Goal: Task Accomplishment & Management: Use online tool/utility

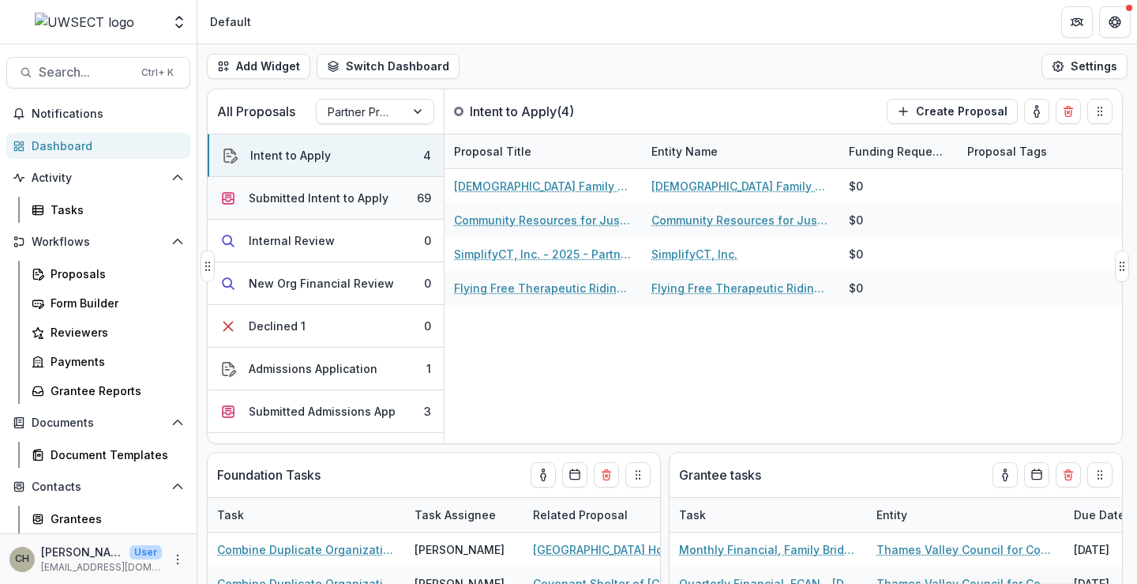
click at [387, 202] on button "Submitted Intent to Apply 69" at bounding box center [326, 198] width 236 height 43
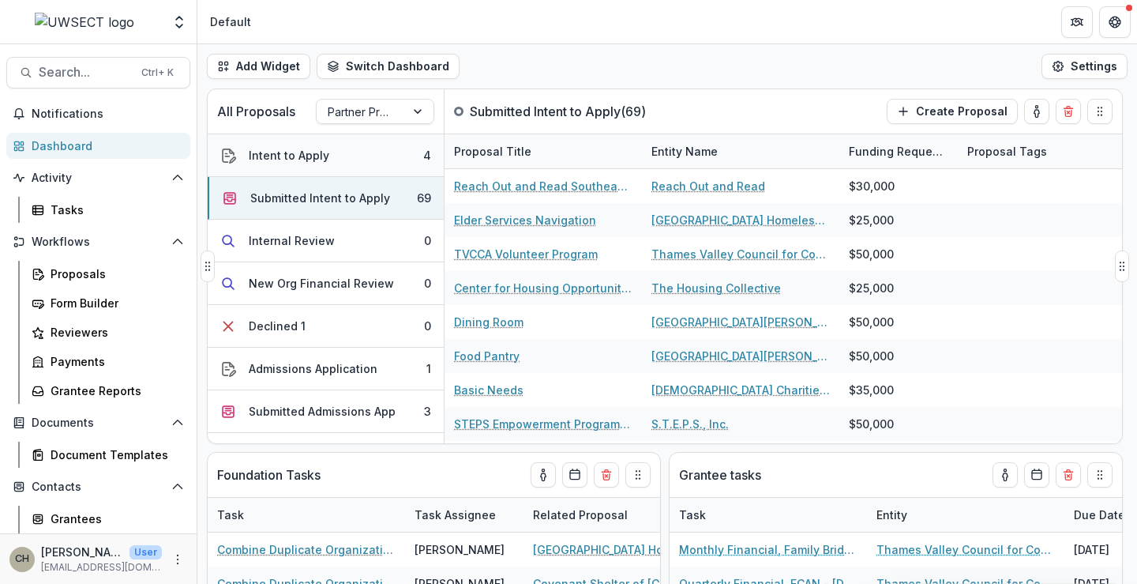
click at [369, 144] on button "Intent to Apply 4" at bounding box center [326, 155] width 236 height 43
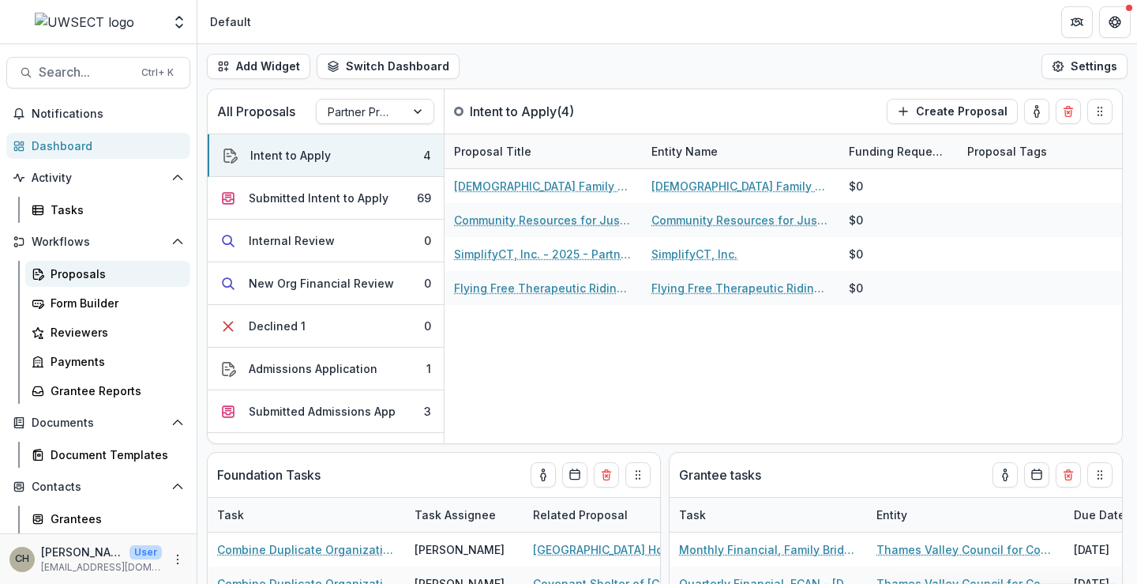
click at [80, 274] on div "Proposals" at bounding box center [114, 273] width 127 height 17
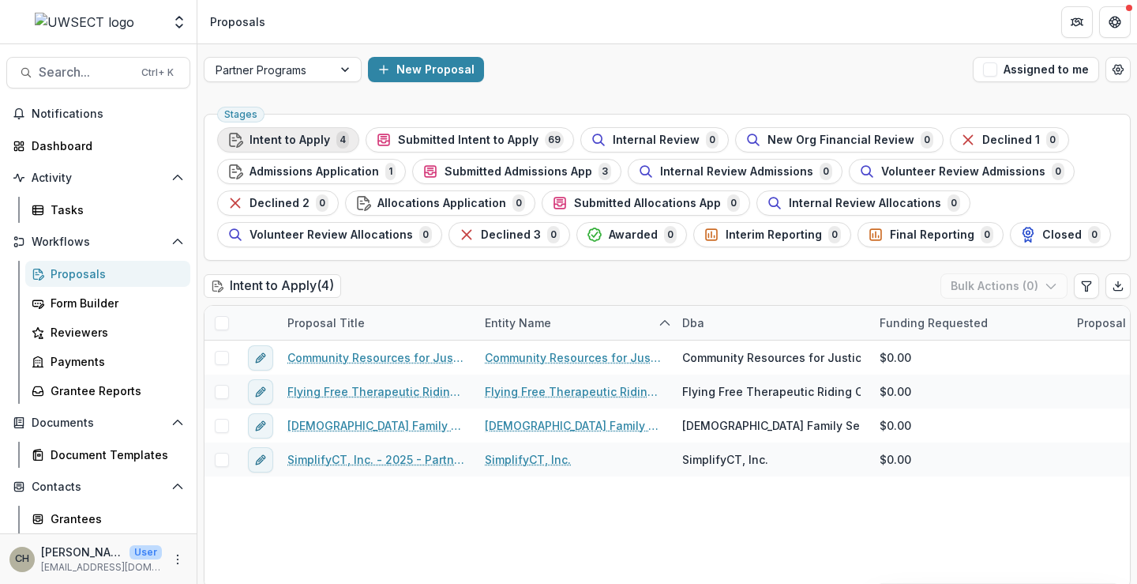
click at [280, 131] on div "Intent to Apply 4" at bounding box center [288, 139] width 122 height 17
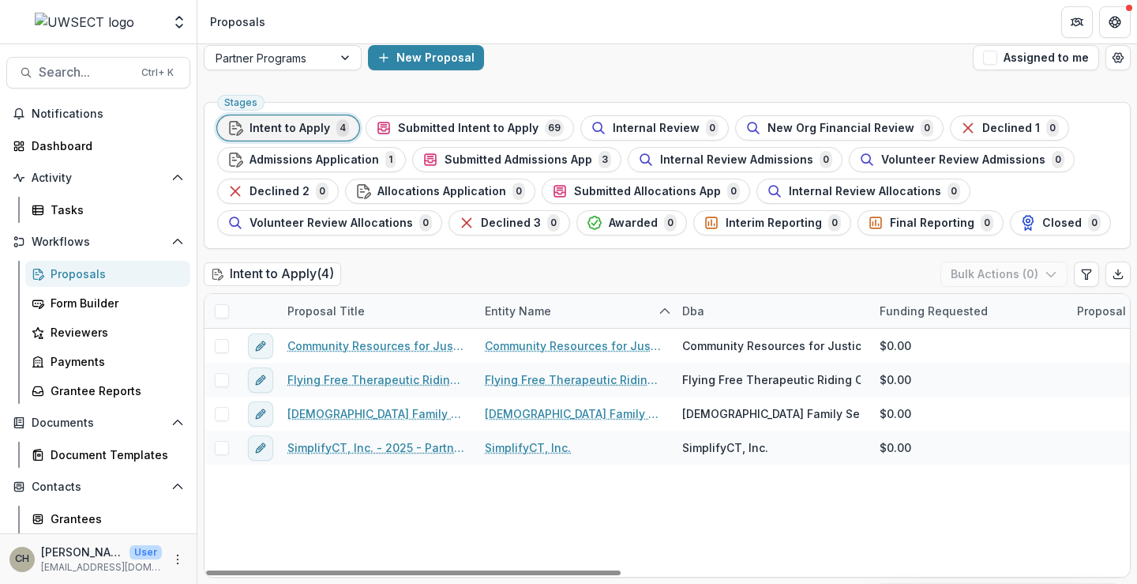
click at [218, 309] on span at bounding box center [222, 311] width 14 height 14
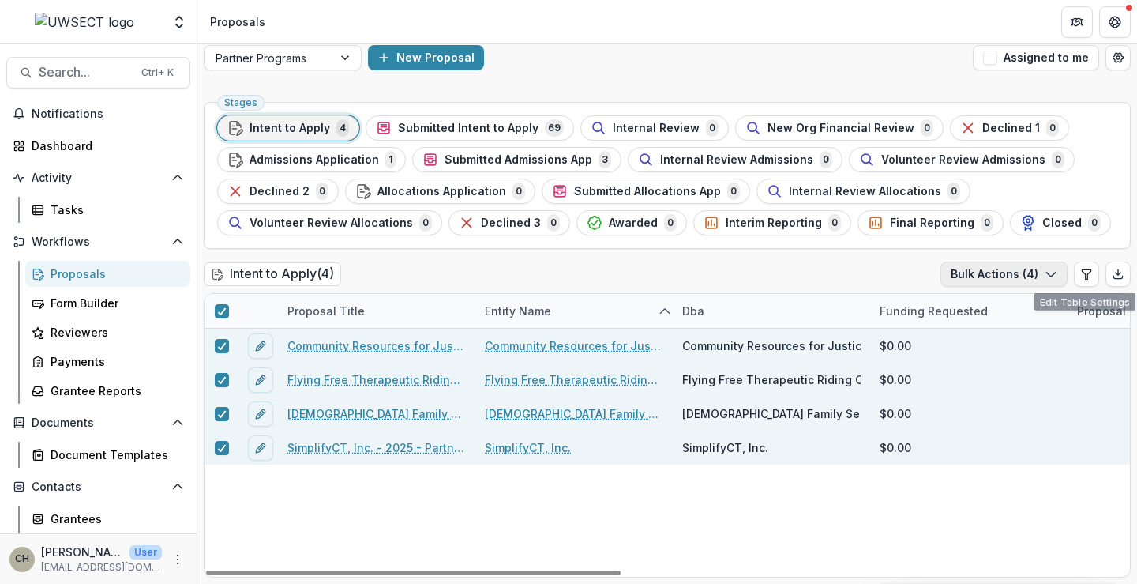
click at [1050, 276] on icon "button" at bounding box center [1051, 274] width 13 height 13
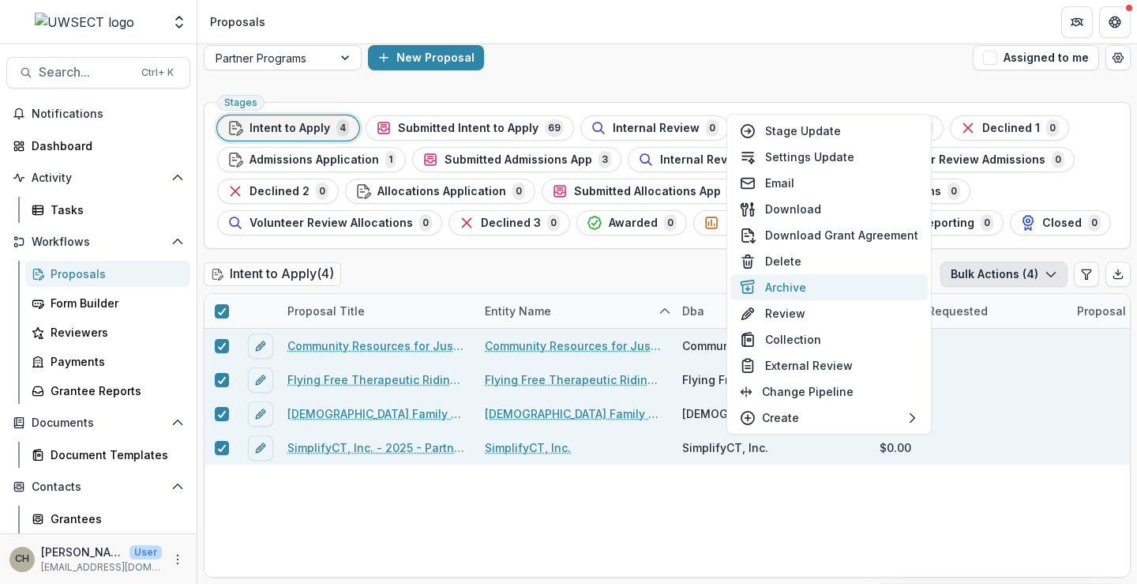
click at [795, 285] on button "Archive" at bounding box center [828, 287] width 197 height 26
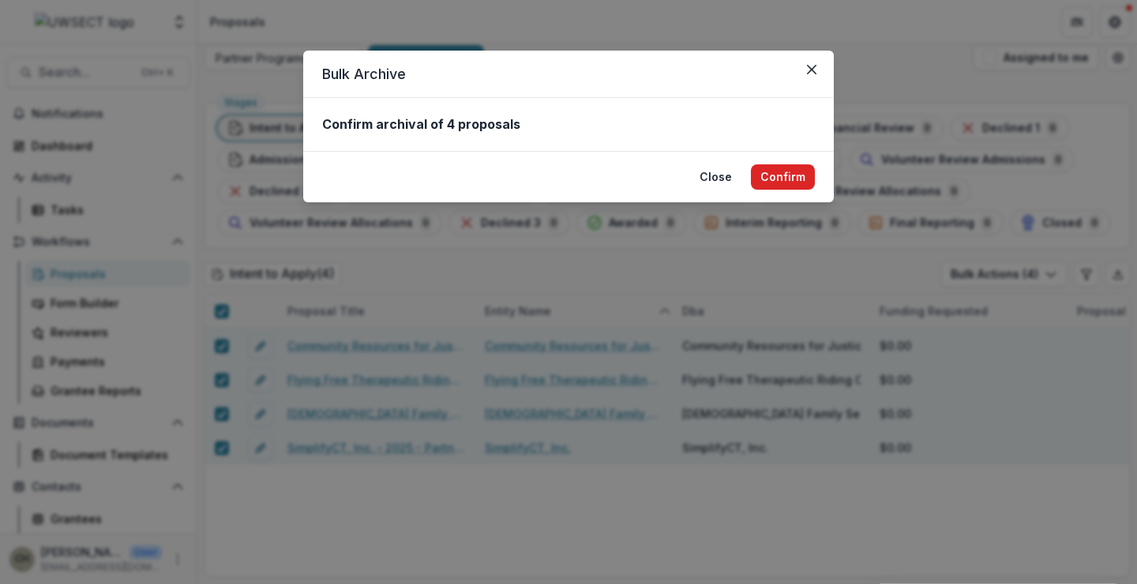
click at [783, 168] on button "Confirm" at bounding box center [783, 176] width 64 height 25
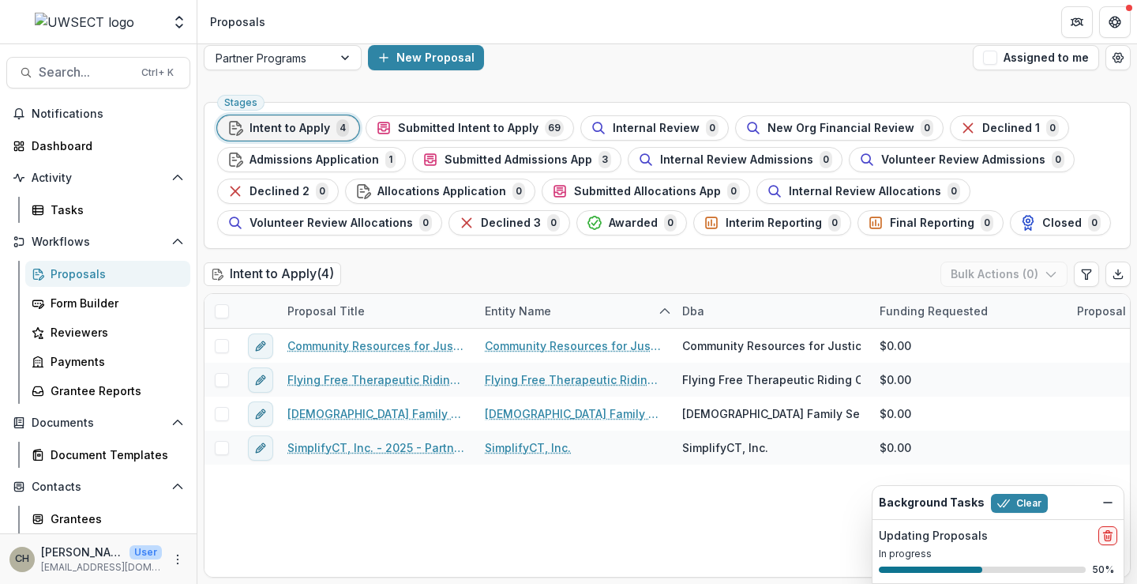
scroll to position [0, 0]
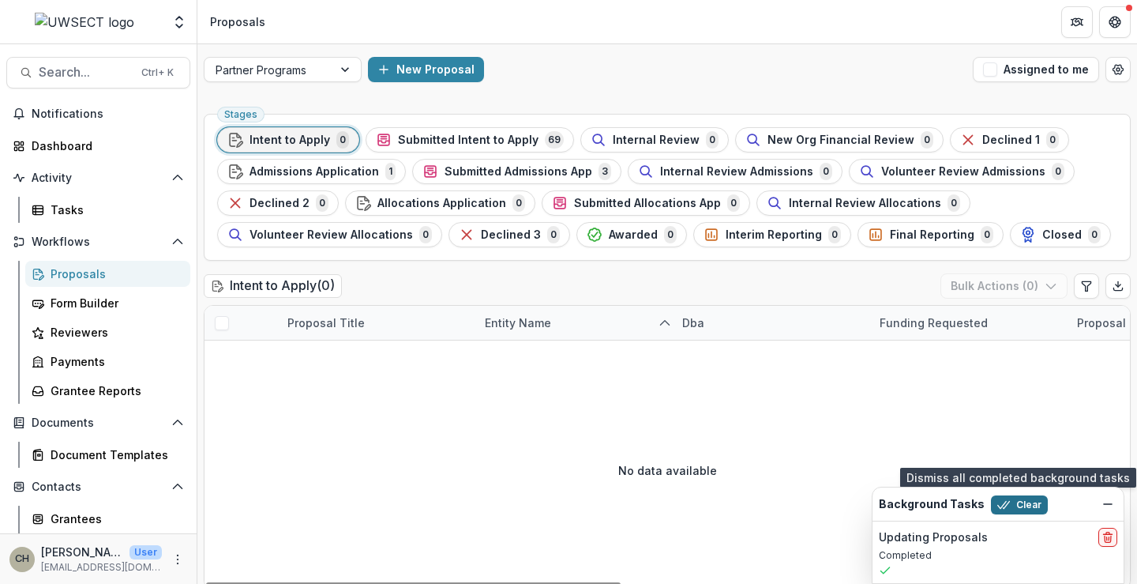
click at [1022, 508] on button "Clear" at bounding box center [1019, 504] width 57 height 19
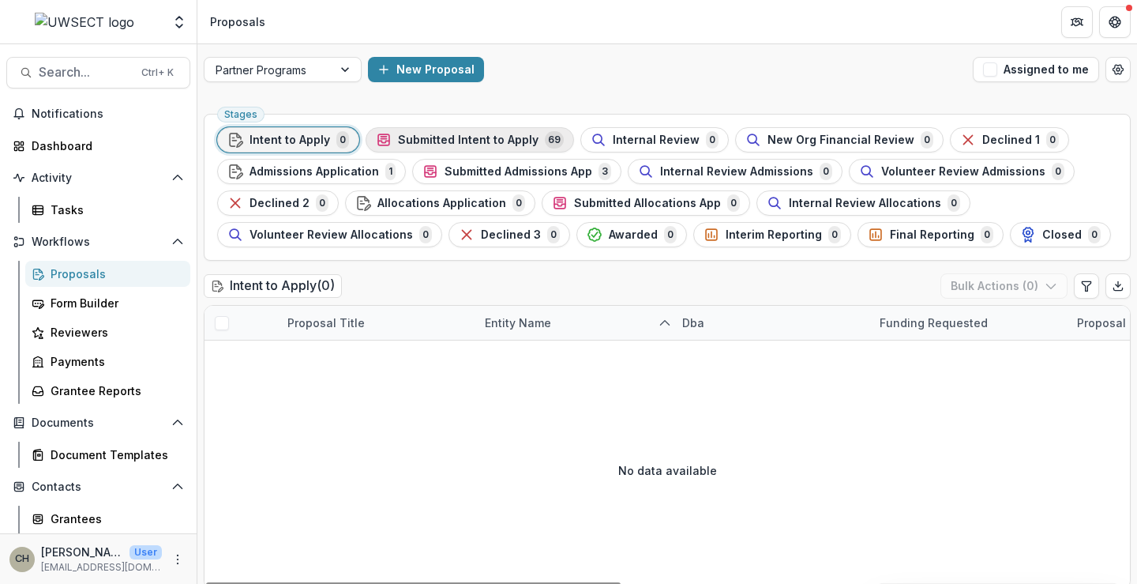
click at [469, 134] on span "Submitted Intent to Apply" at bounding box center [468, 139] width 141 height 13
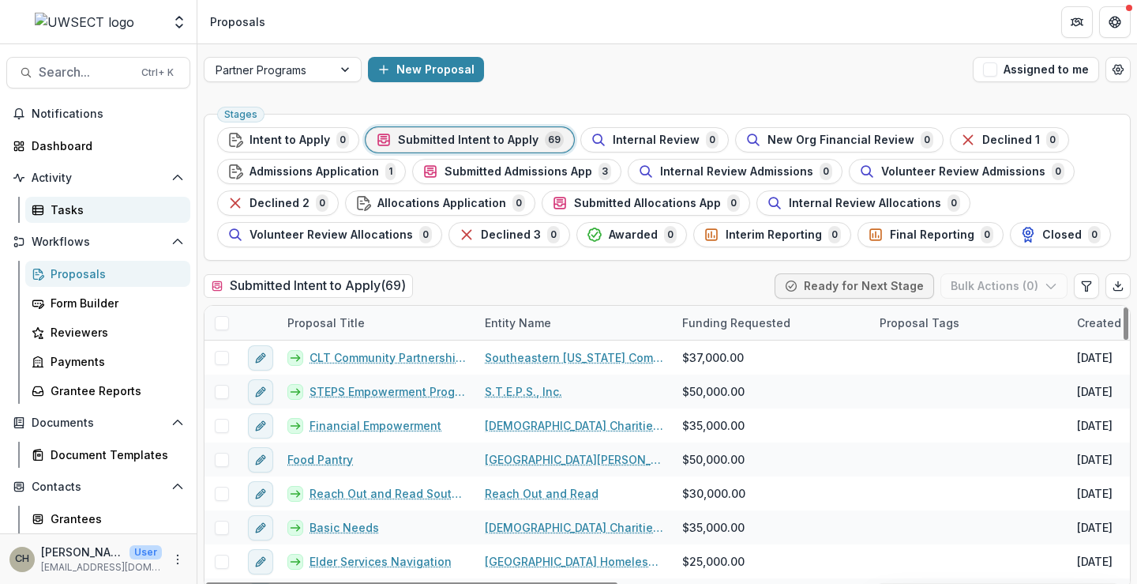
click at [89, 211] on div "Tasks" at bounding box center [114, 209] width 127 height 17
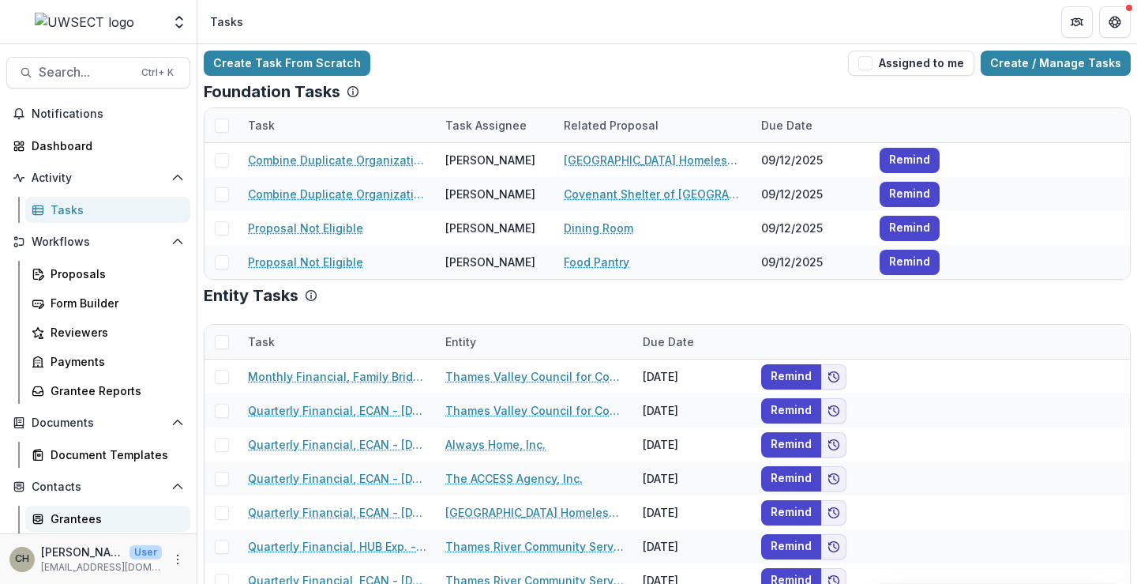
click at [54, 512] on div "Grantees" at bounding box center [114, 518] width 127 height 17
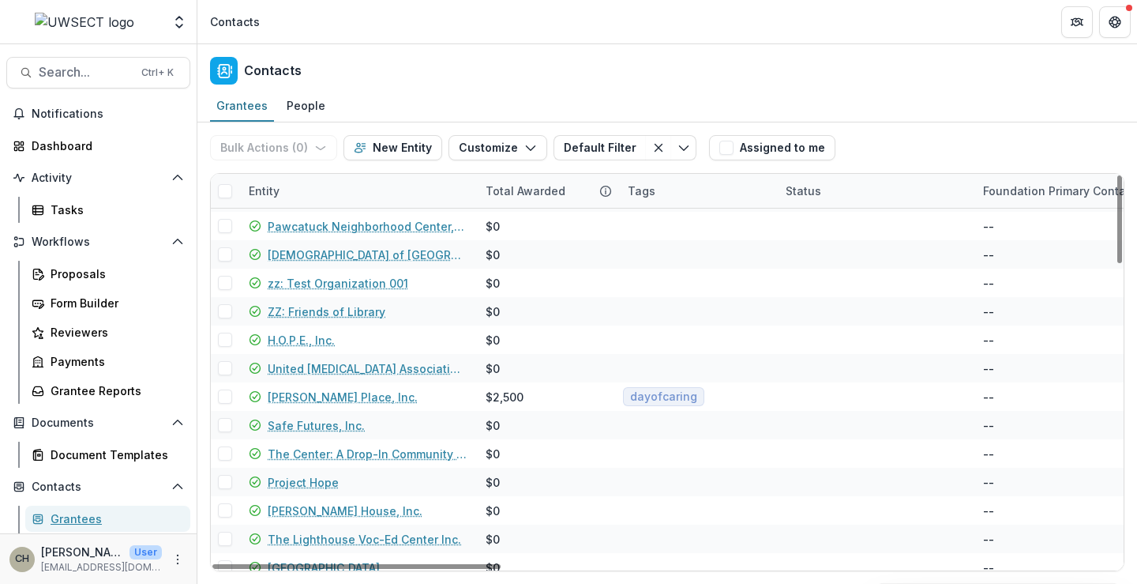
scroll to position [711, 0]
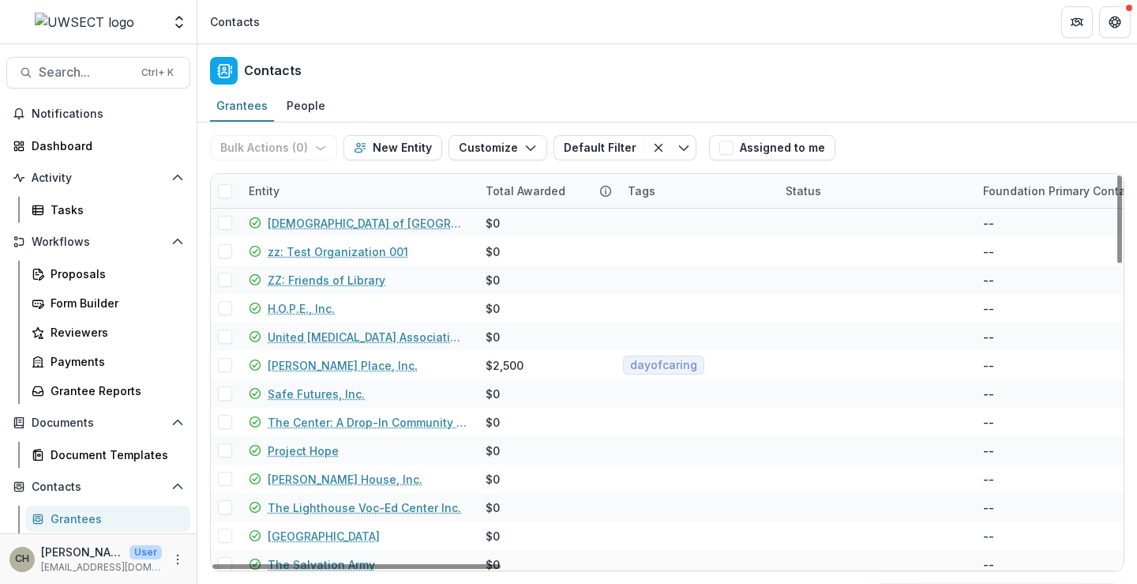
click at [304, 190] on div "Entity" at bounding box center [357, 191] width 237 height 34
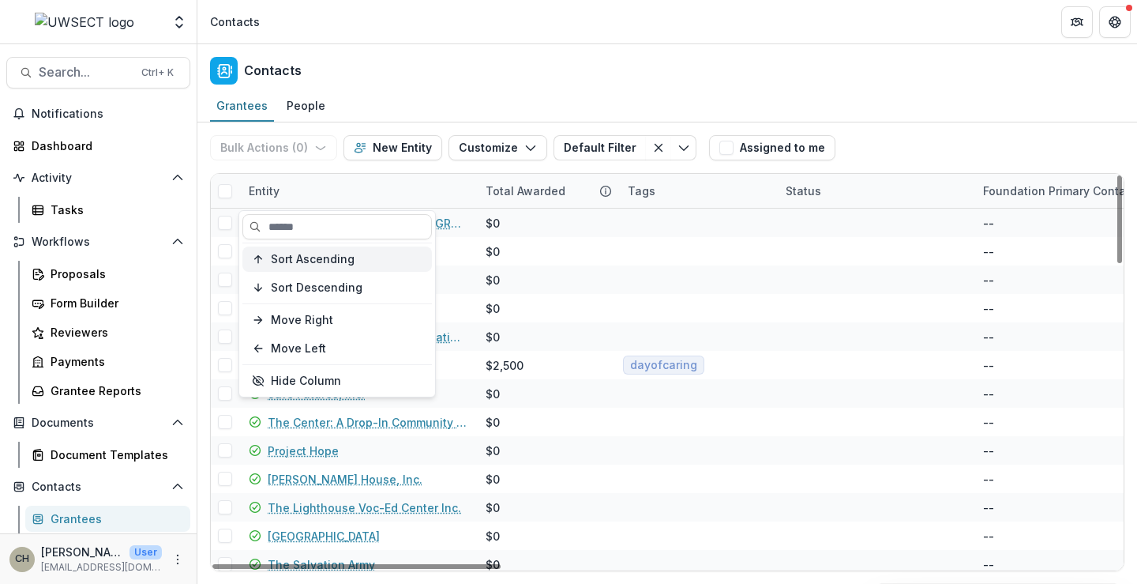
click at [309, 262] on span "Sort Ascending" at bounding box center [313, 259] width 84 height 13
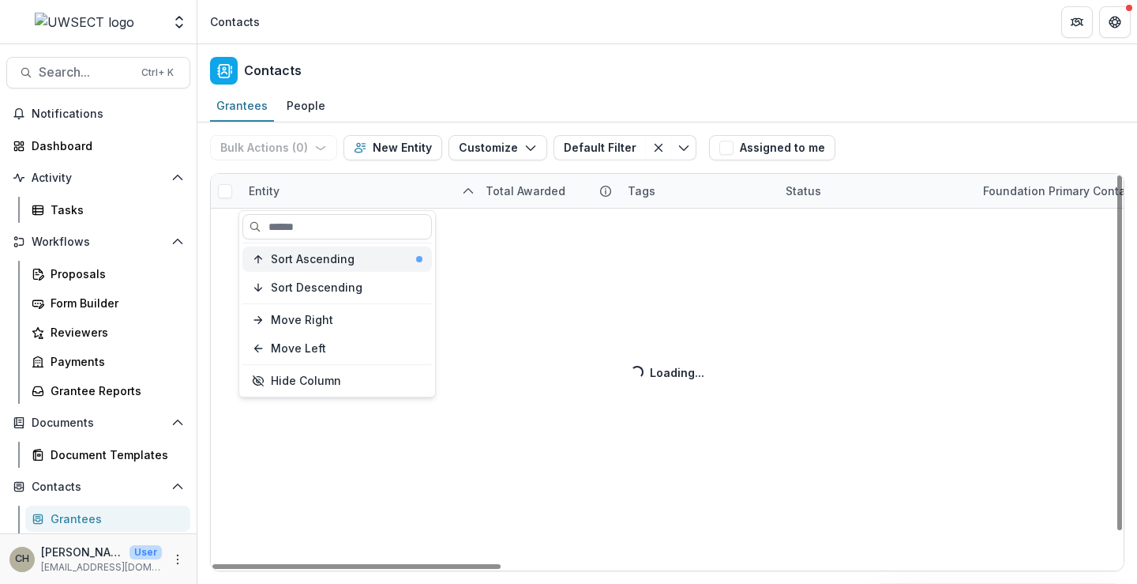
scroll to position [35, 0]
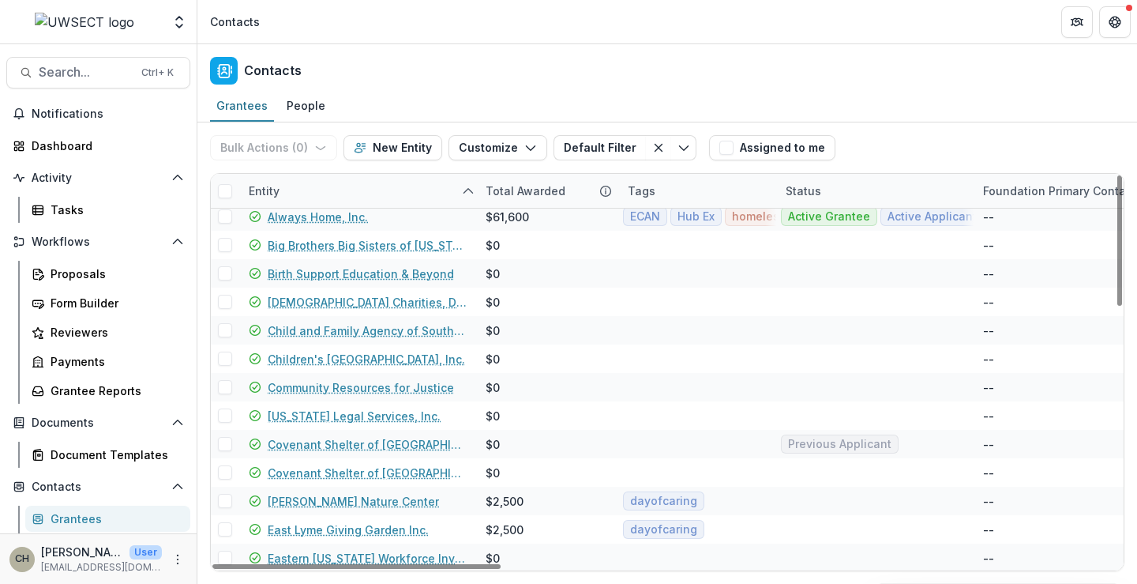
click at [370, 172] on div "Bulk Actions ( 0 ) Send Email Create Proposals Create Tasks New Entity Customiz…" at bounding box center [456, 147] width 493 height 51
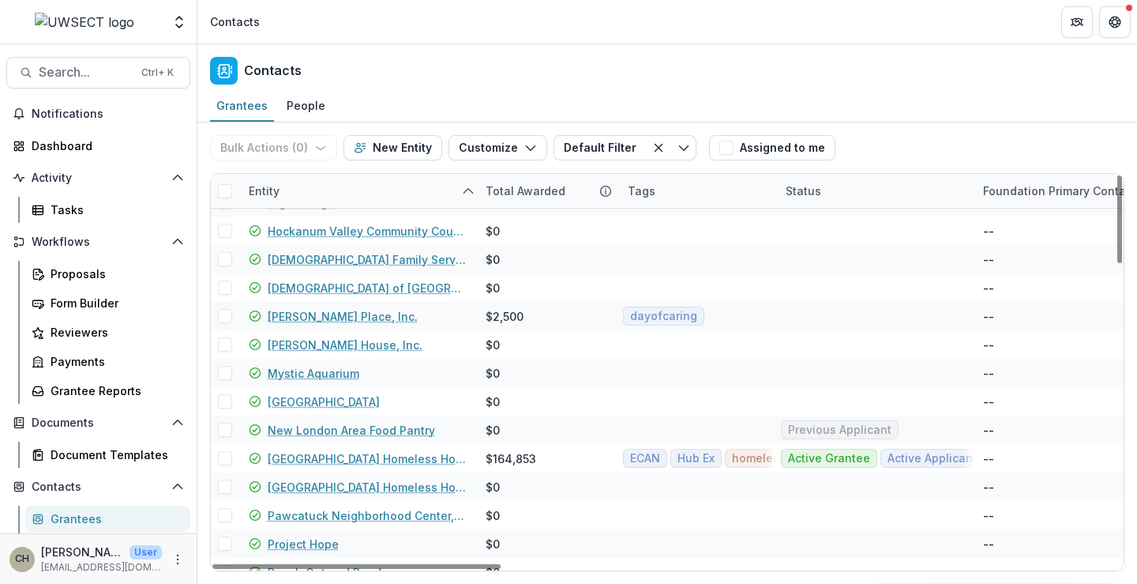
scroll to position [824, 0]
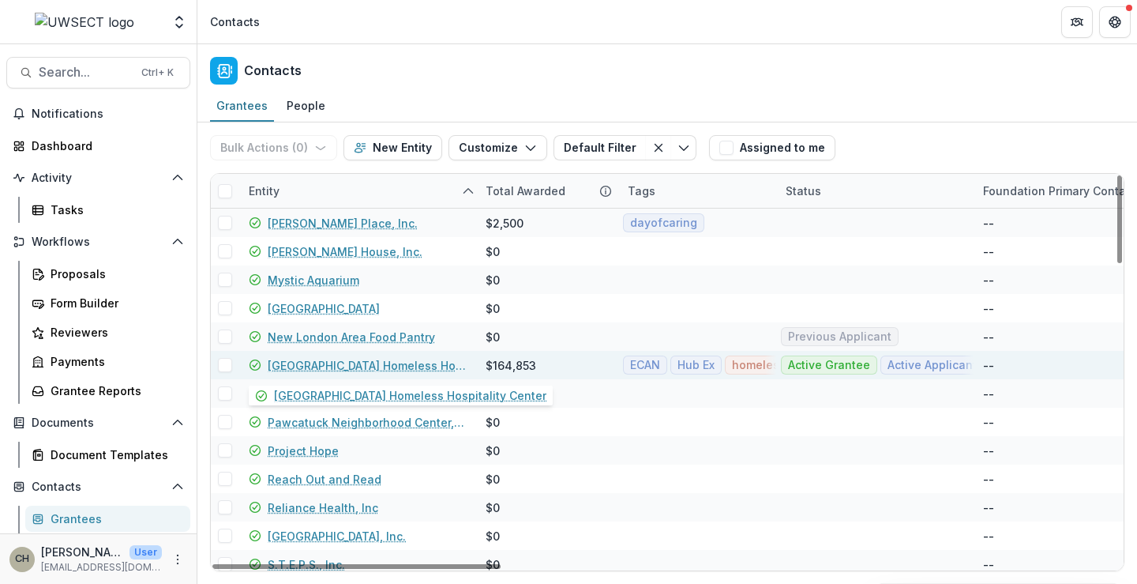
click at [371, 366] on link "[GEOGRAPHIC_DATA] Homeless Hospitality Center" at bounding box center [367, 365] width 199 height 17
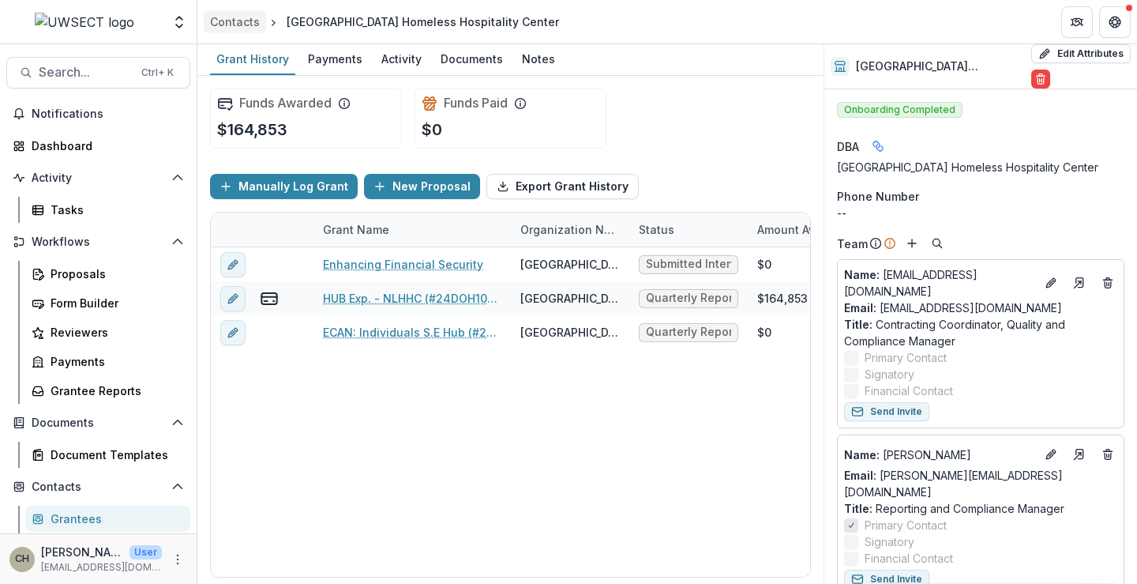
click at [237, 21] on div "Contacts" at bounding box center [235, 21] width 50 height 17
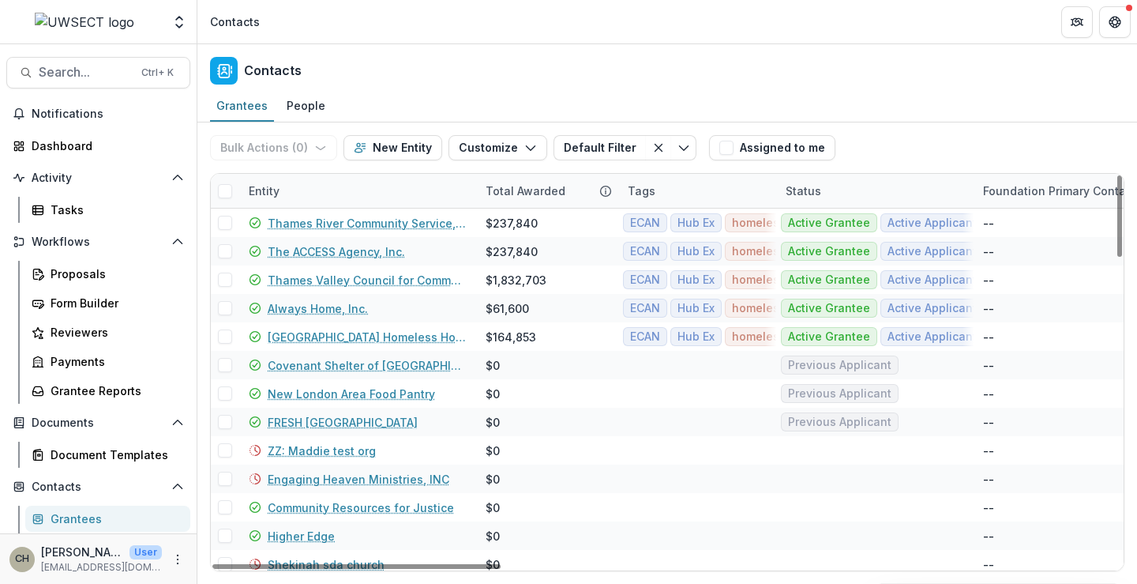
click at [322, 189] on div "Entity" at bounding box center [357, 191] width 237 height 34
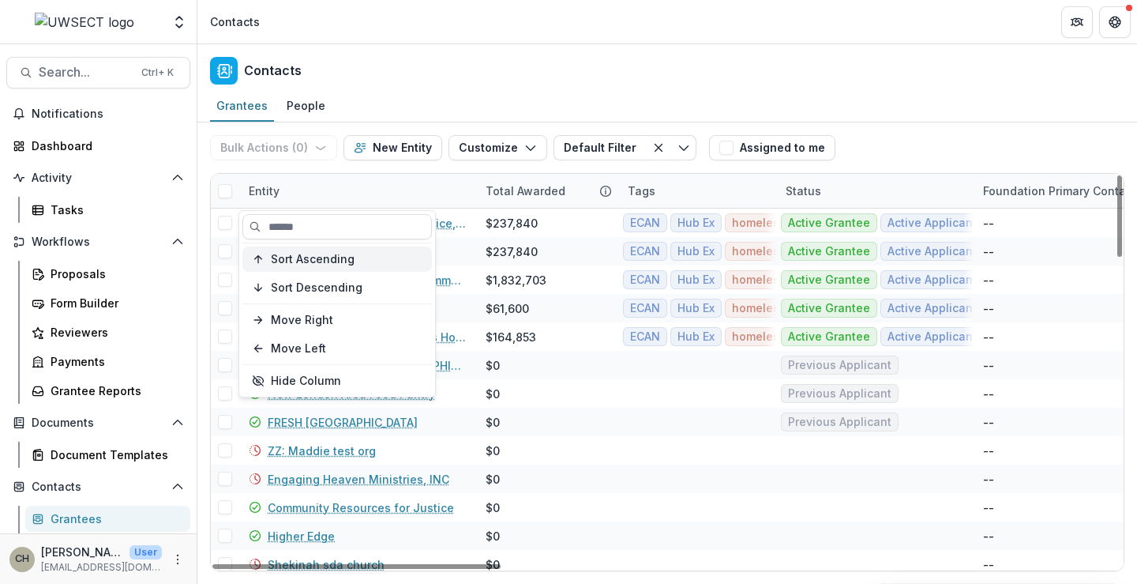
click at [320, 261] on span "Sort Ascending" at bounding box center [313, 259] width 84 height 13
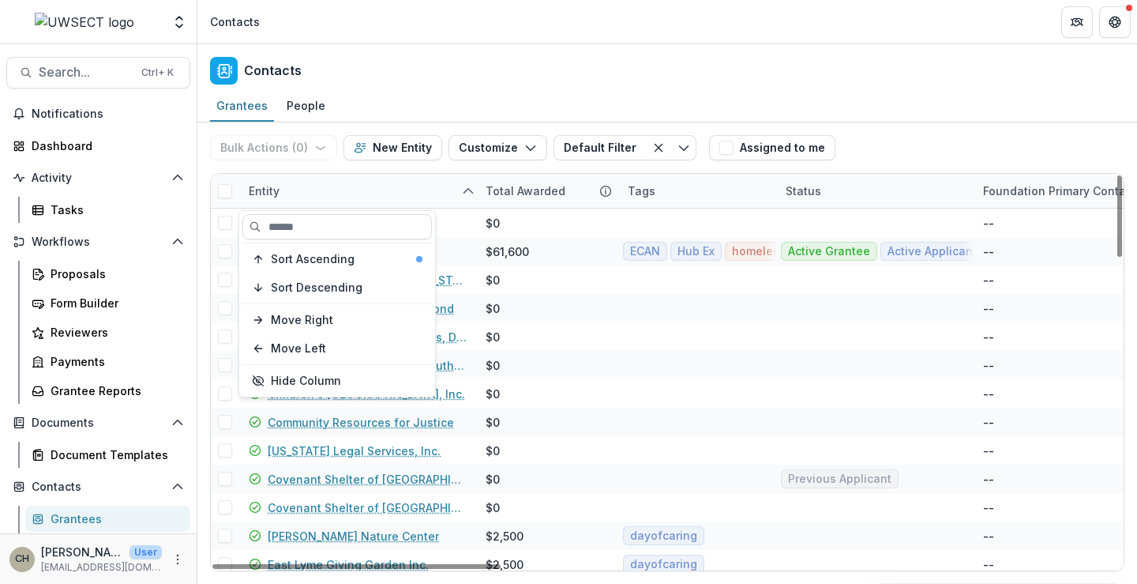
click at [411, 185] on div "Entity" at bounding box center [357, 191] width 237 height 34
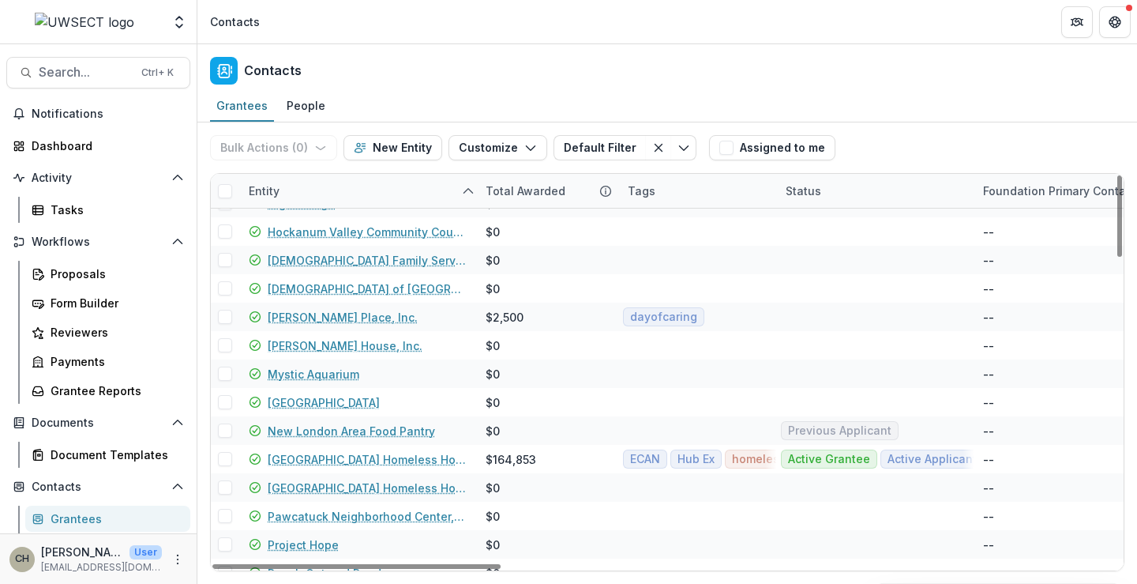
scroll to position [632, 0]
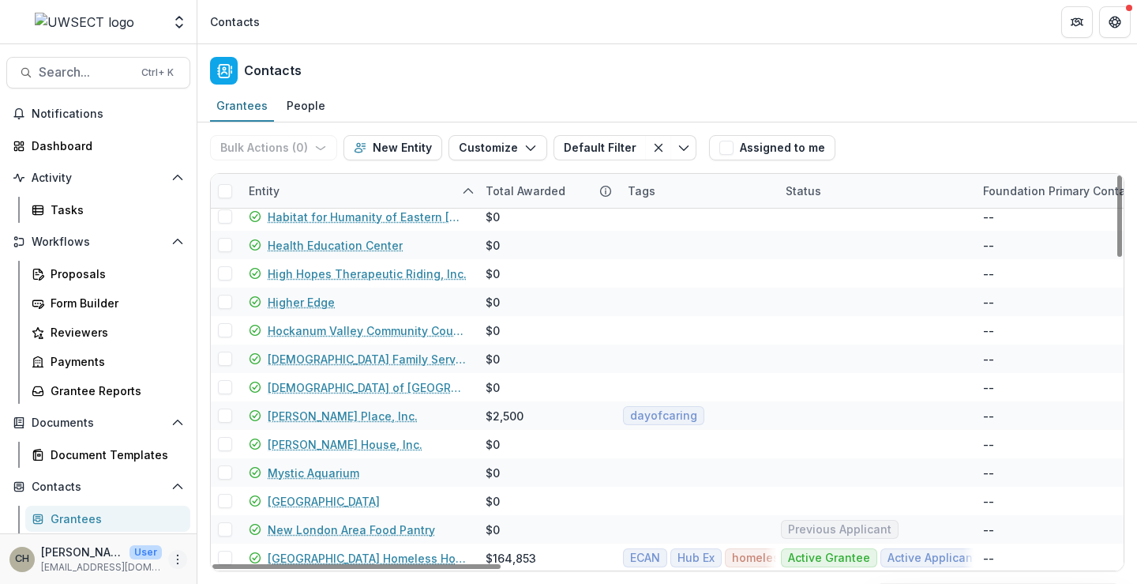
click at [174, 565] on button "More" at bounding box center [177, 559] width 19 height 19
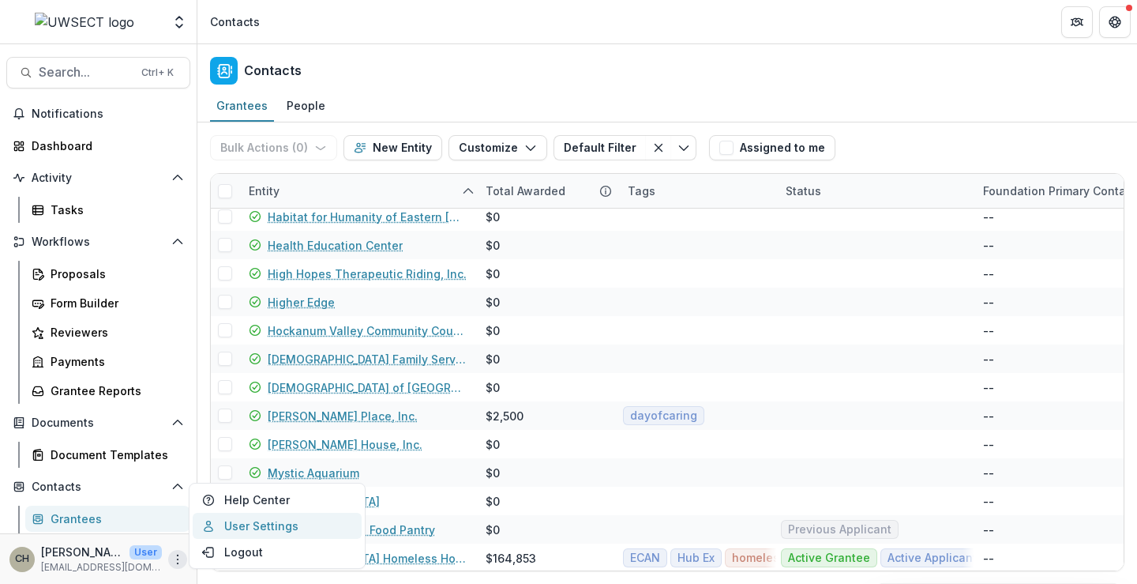
click at [255, 523] on link "User Settings" at bounding box center [277, 526] width 169 height 26
select select "****"
select select "********"
select select "**********"
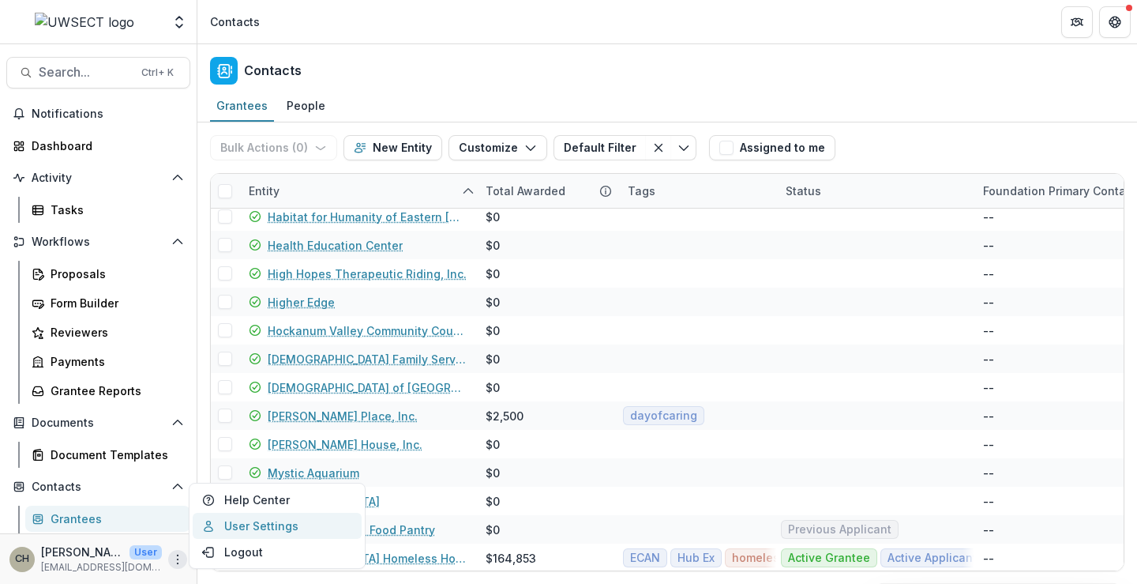
select select "****"
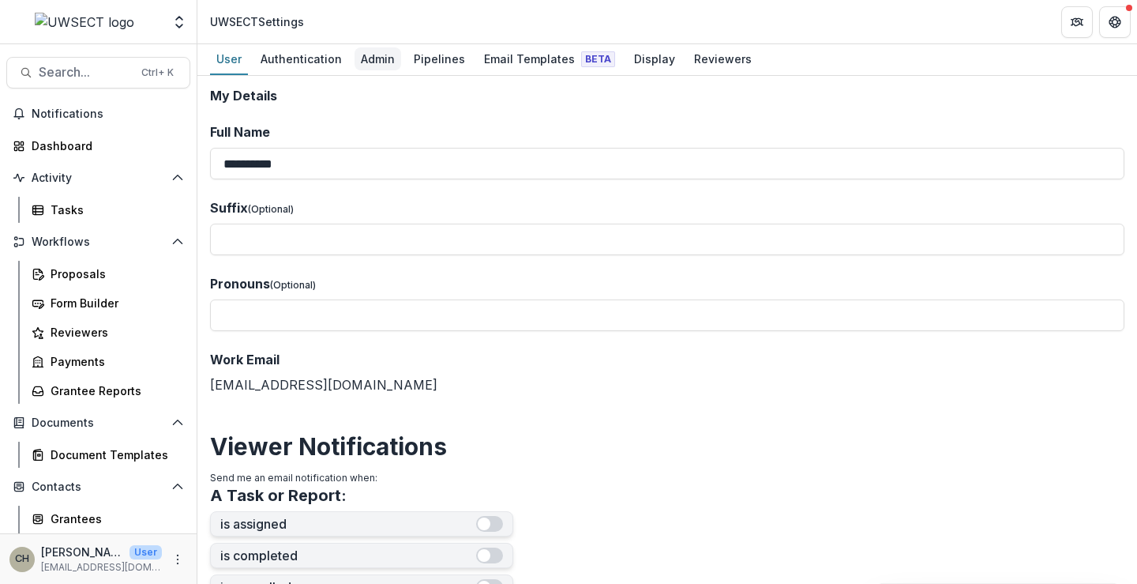
click at [359, 56] on div "Admin" at bounding box center [378, 58] width 47 height 23
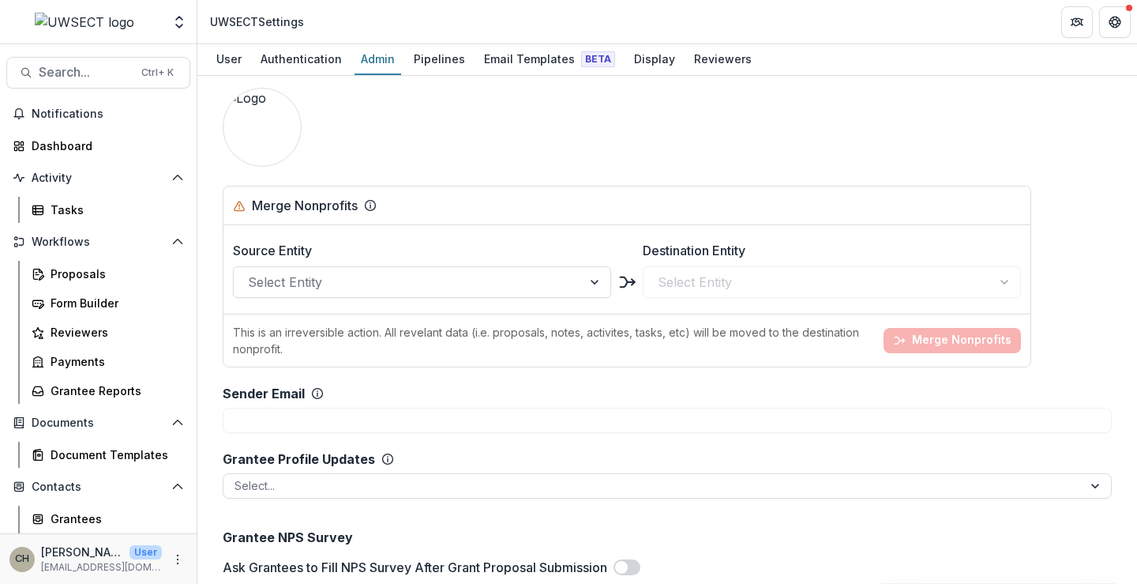
scroll to position [1500, 0]
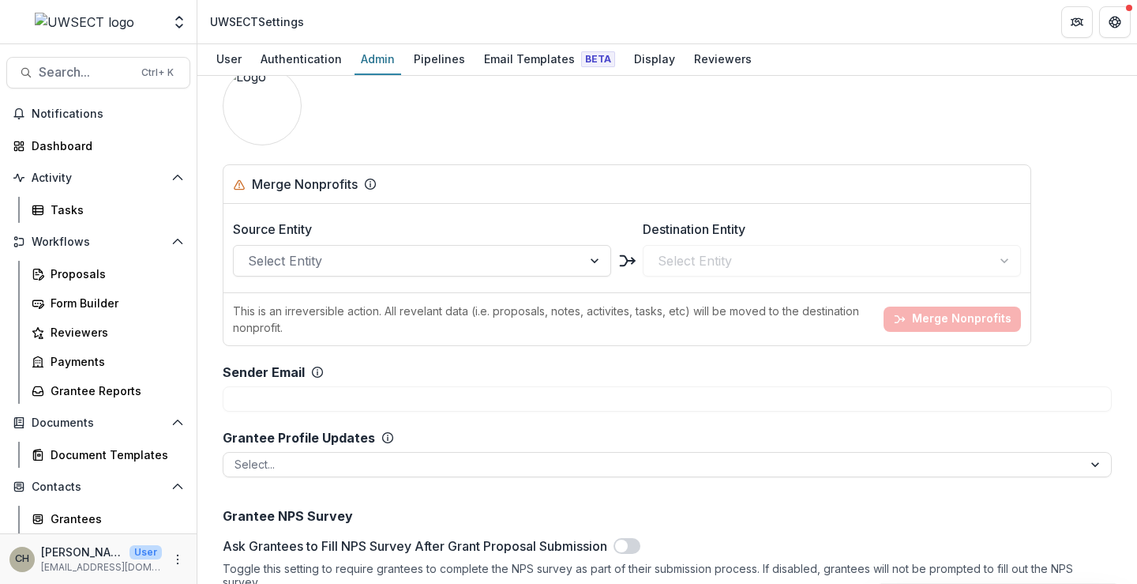
click at [682, 251] on div "Select Entity" at bounding box center [832, 261] width 378 height 32
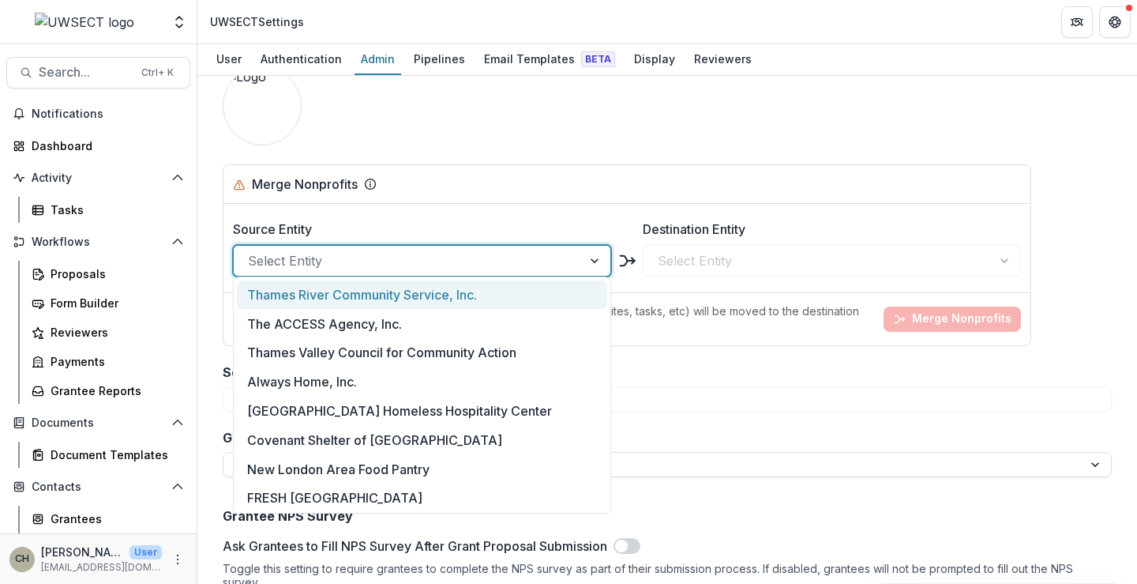
click at [526, 253] on div at bounding box center [408, 261] width 320 height 22
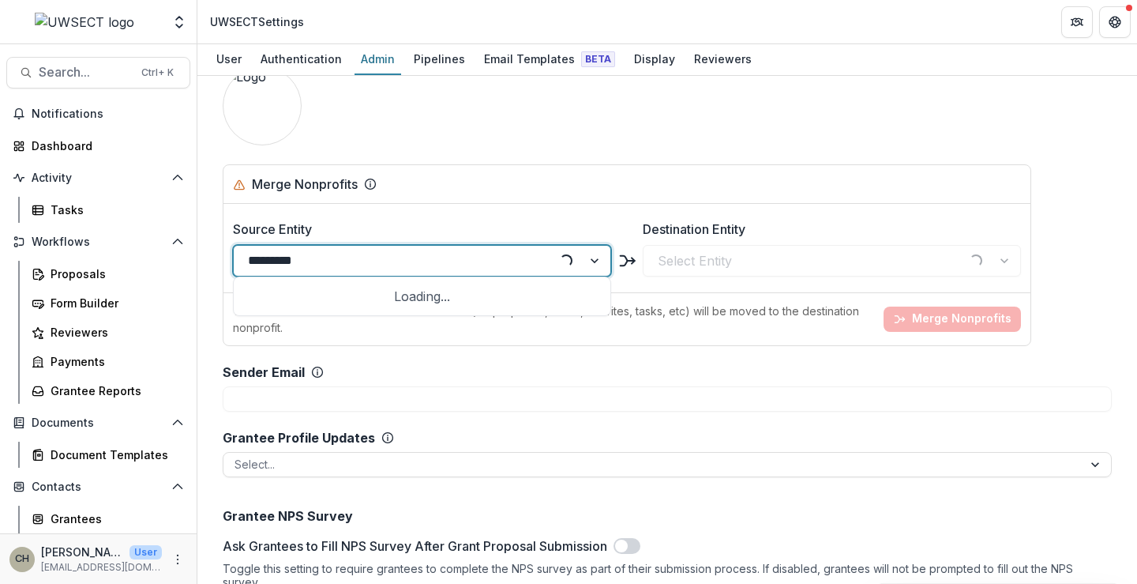
type input "**********"
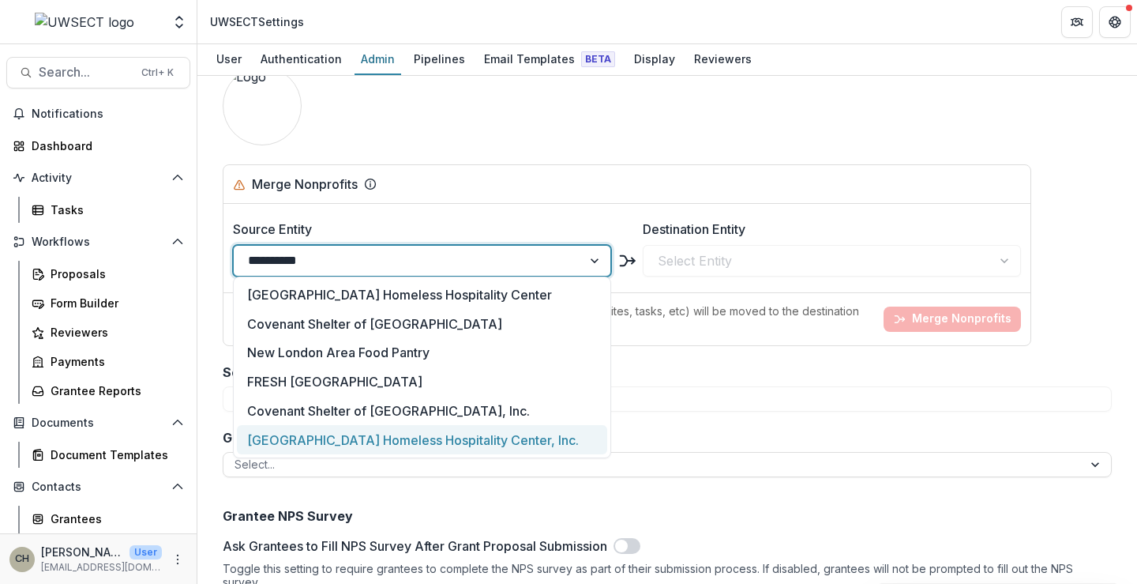
click at [492, 437] on div "[GEOGRAPHIC_DATA] Homeless Hospitality Center, Inc." at bounding box center [422, 439] width 370 height 29
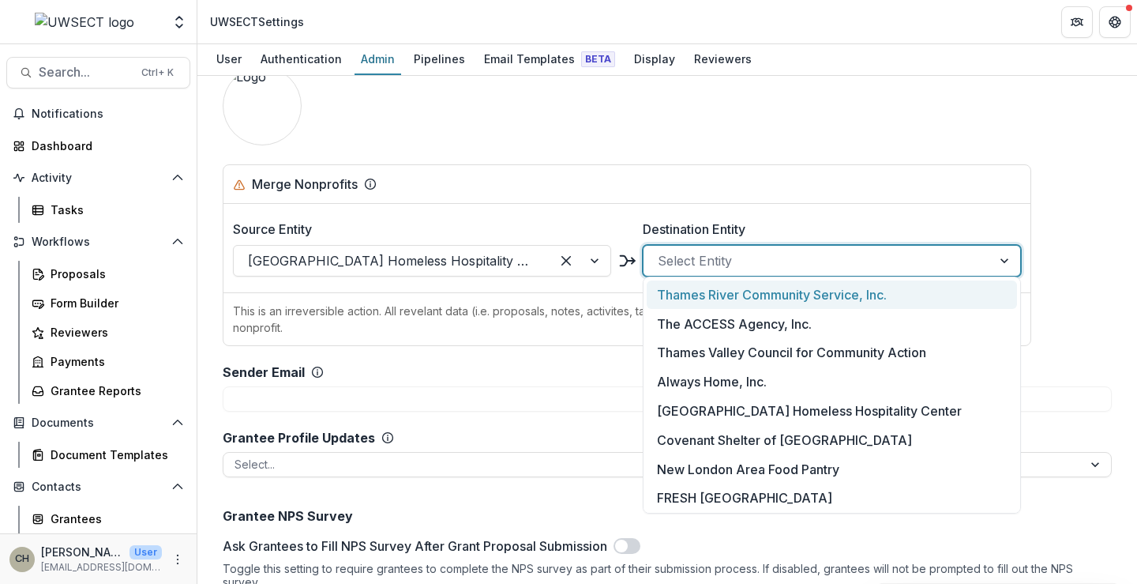
click at [708, 250] on div at bounding box center [818, 261] width 320 height 22
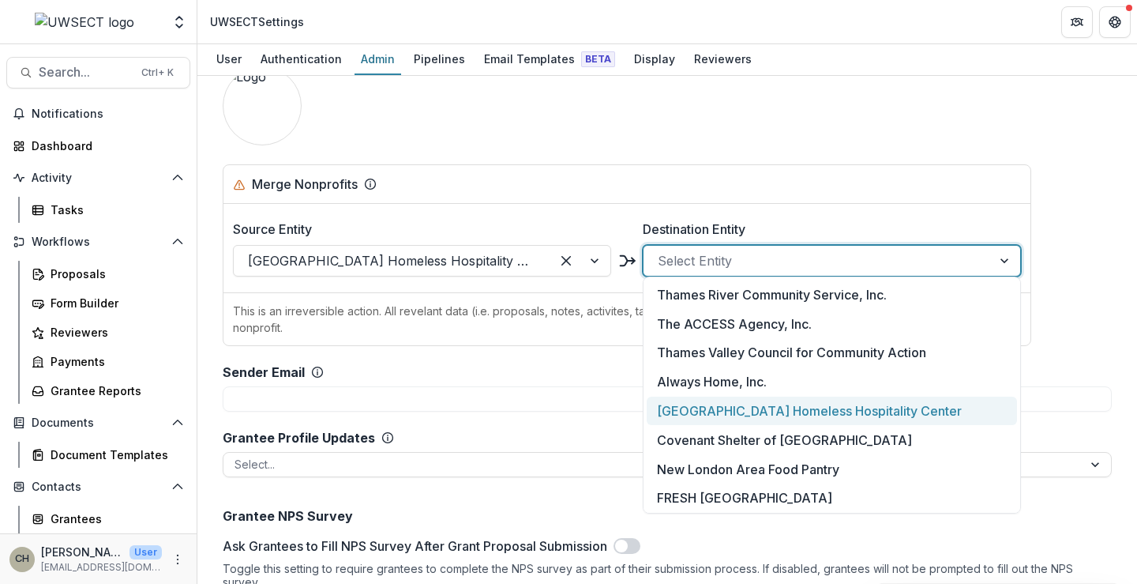
click at [826, 404] on div "[GEOGRAPHIC_DATA] Homeless Hospitality Center" at bounding box center [832, 410] width 370 height 29
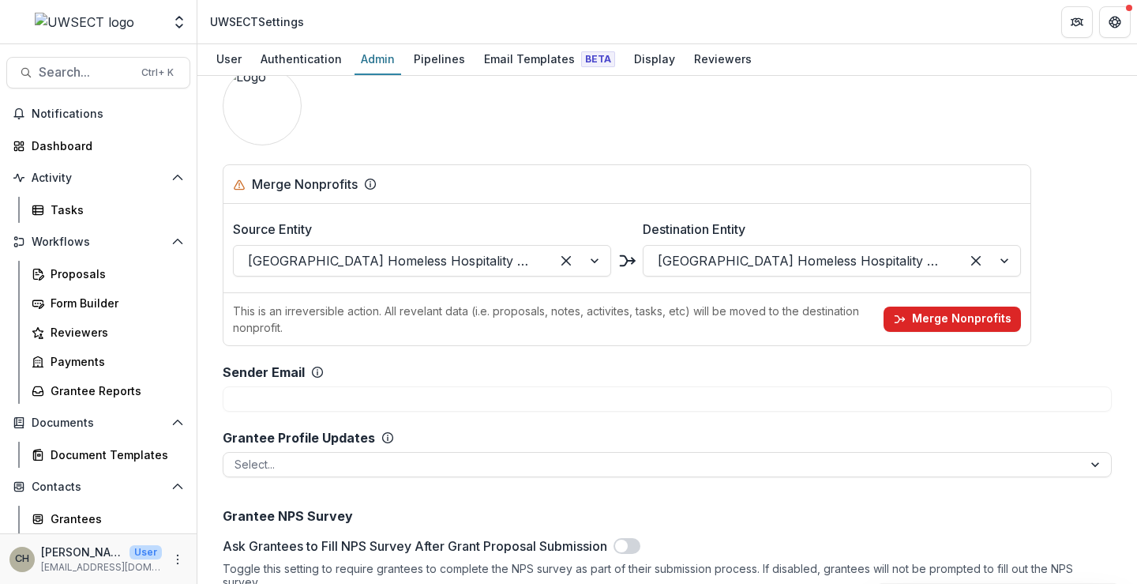
click at [946, 307] on button "Merge Nonprofits" at bounding box center [952, 318] width 137 height 25
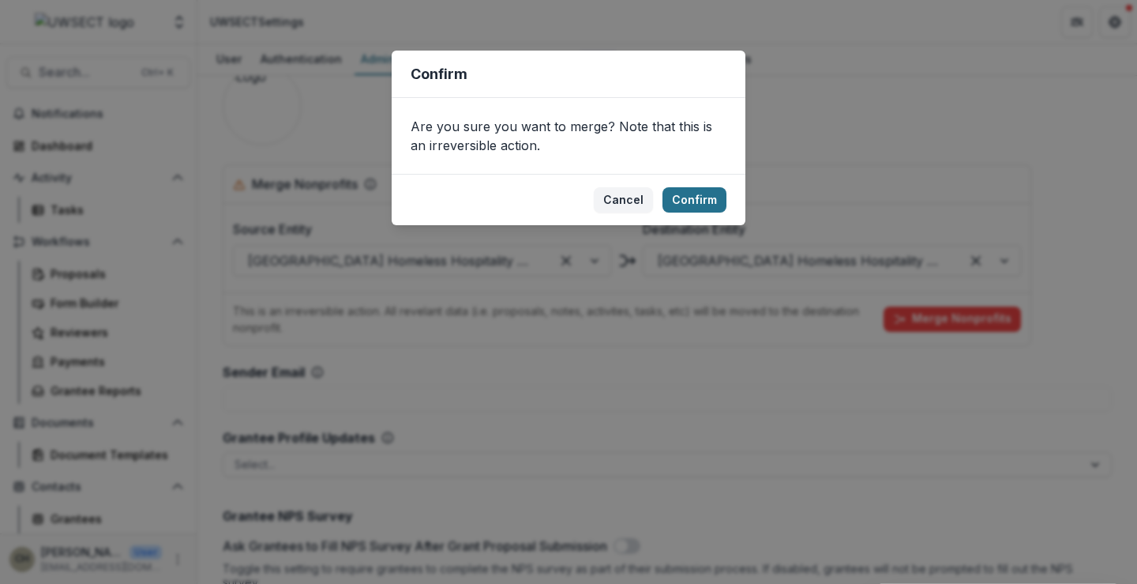
click at [698, 190] on button "Confirm" at bounding box center [695, 199] width 64 height 25
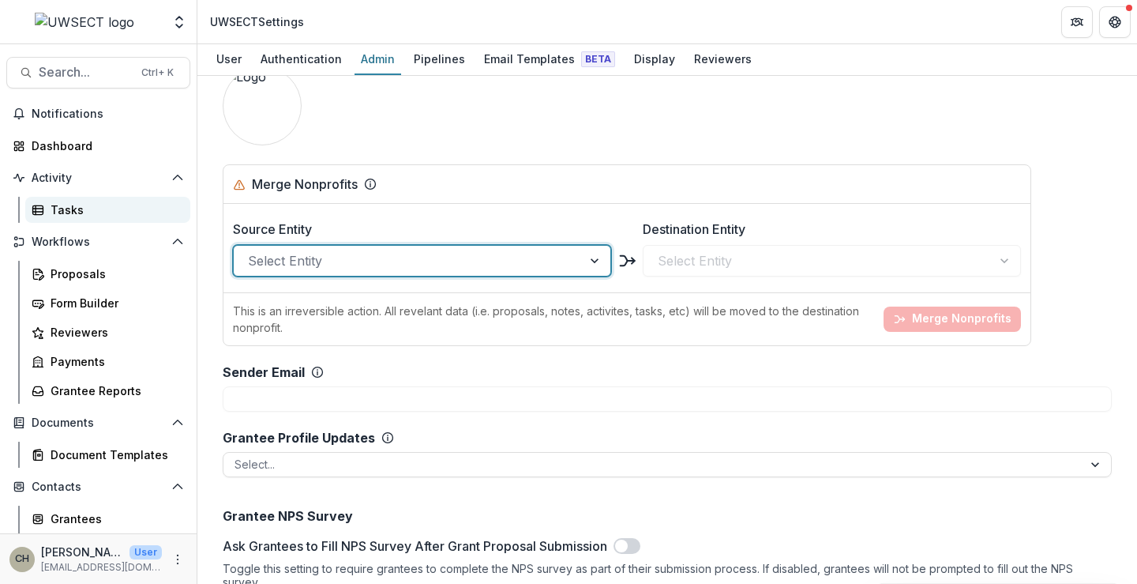
click at [50, 214] on link "Tasks" at bounding box center [107, 210] width 165 height 26
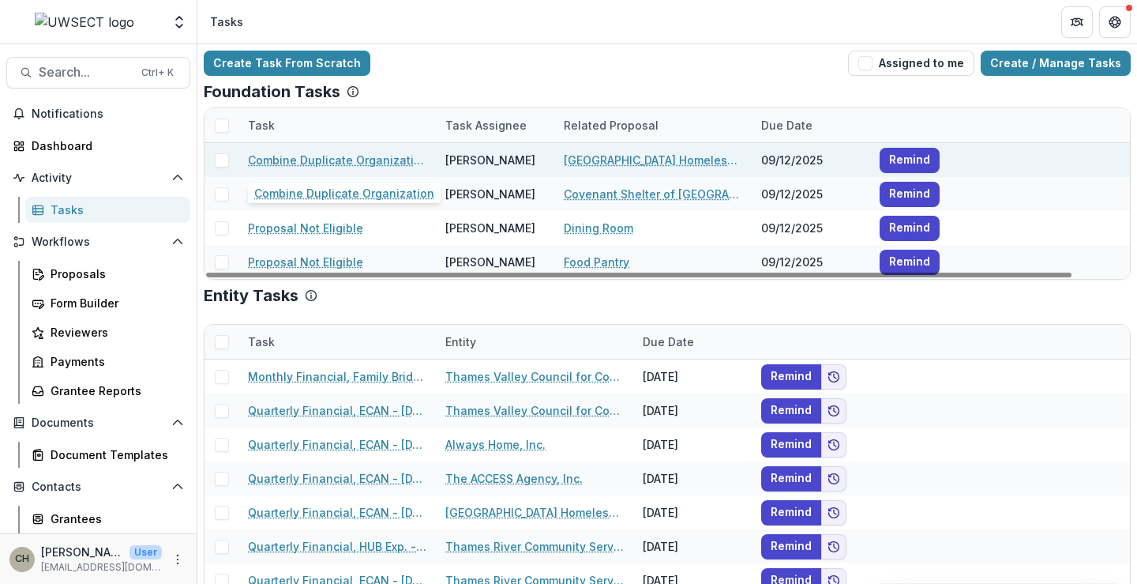
click at [340, 159] on link "Combine Duplicate Organization" at bounding box center [337, 160] width 178 height 17
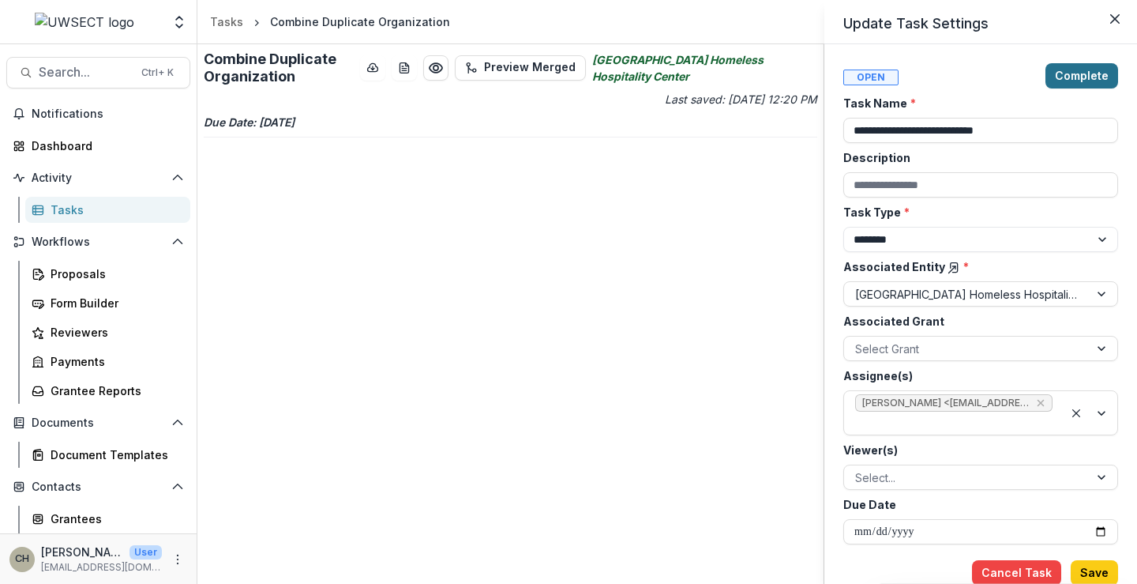
click at [1102, 69] on button "Complete" at bounding box center [1082, 75] width 73 height 25
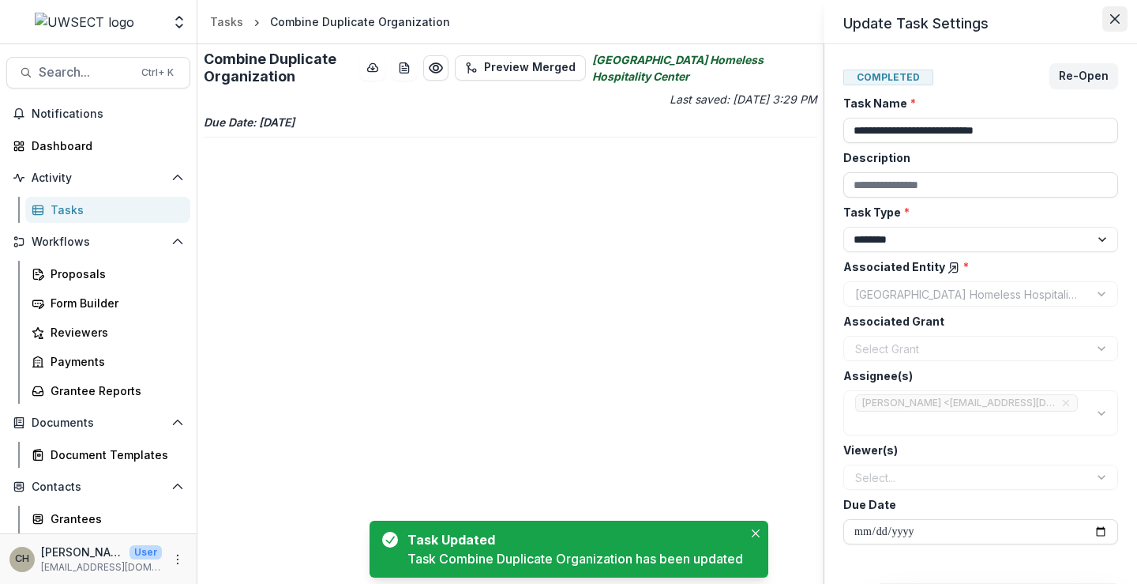
click at [1117, 20] on icon "Close" at bounding box center [1114, 18] width 9 height 9
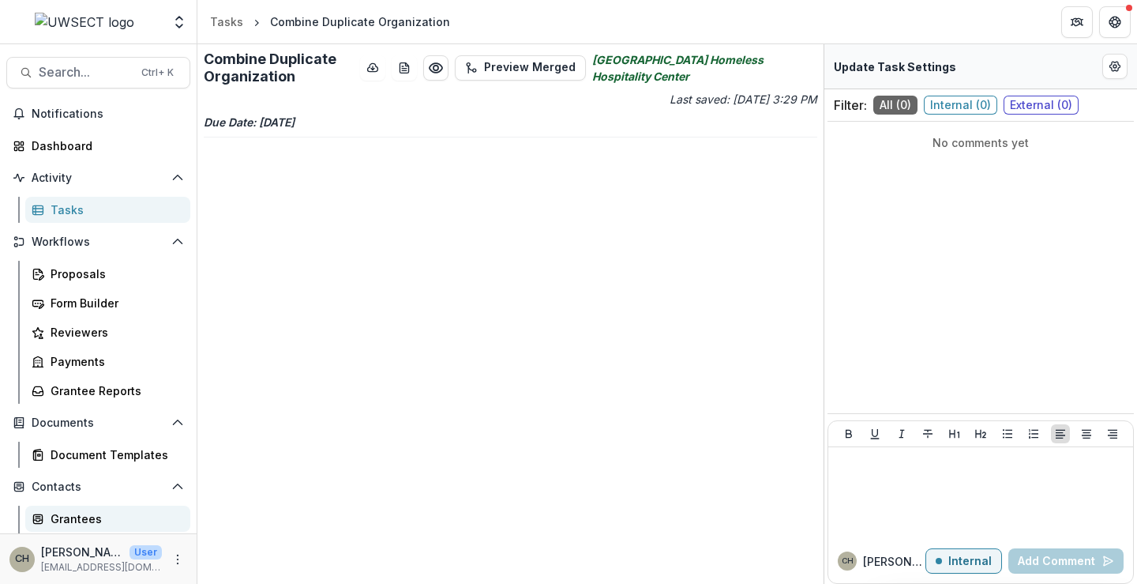
click at [70, 520] on div "Grantees" at bounding box center [114, 518] width 127 height 17
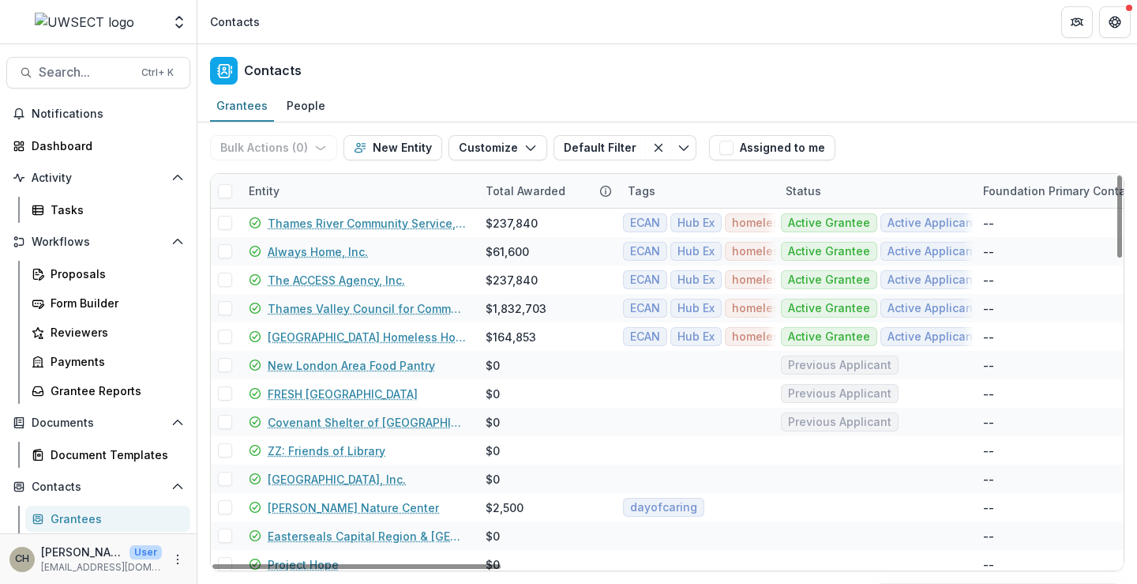
click at [308, 189] on div "Entity" at bounding box center [357, 191] width 237 height 34
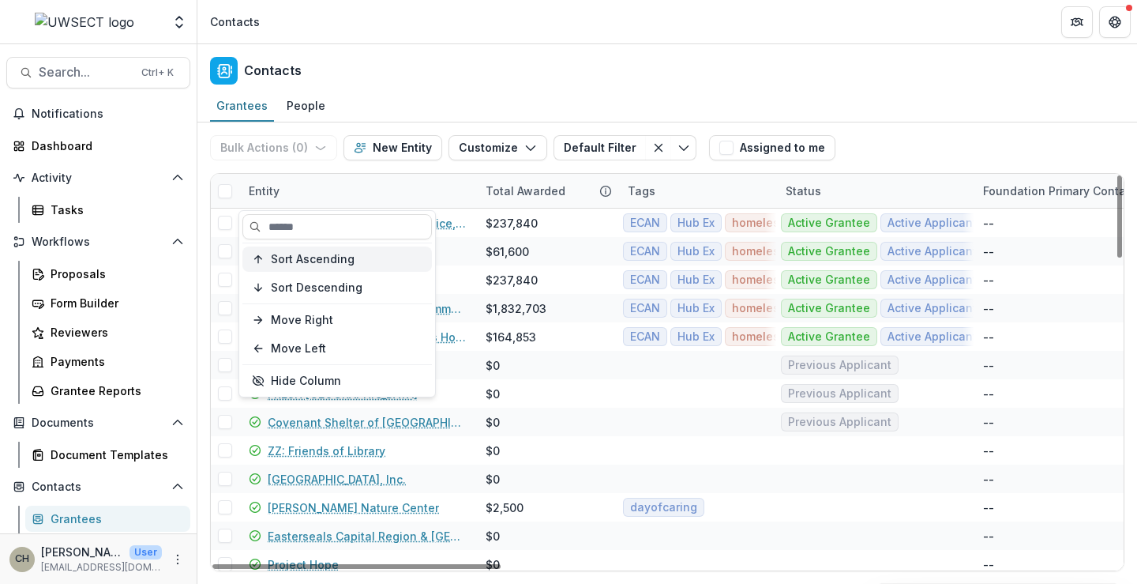
click at [339, 268] on button "Sort Ascending" at bounding box center [337, 258] width 190 height 25
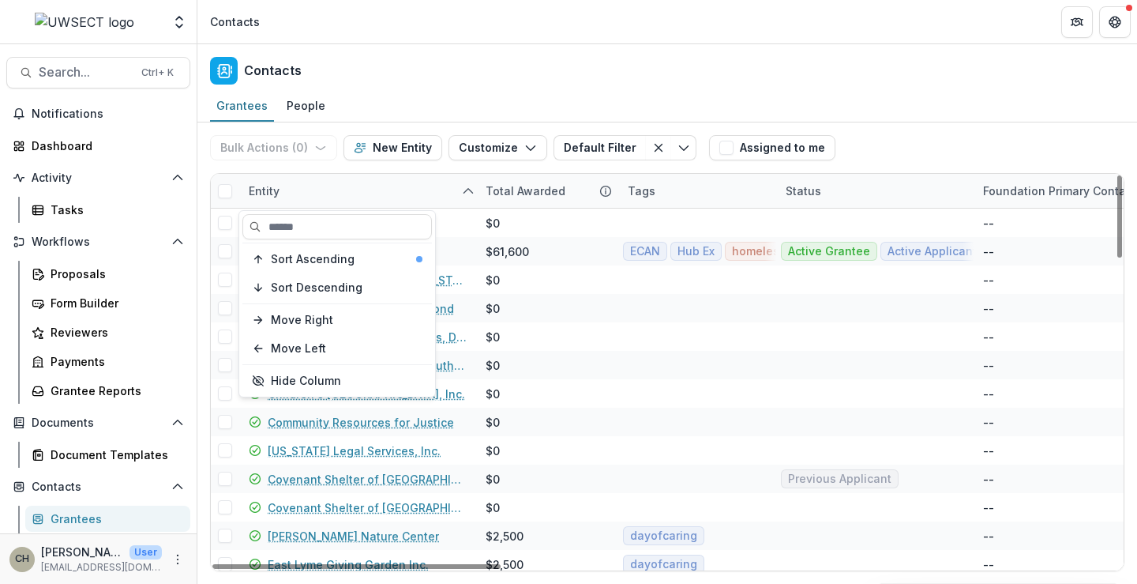
click at [388, 183] on div "Entity" at bounding box center [357, 191] width 237 height 34
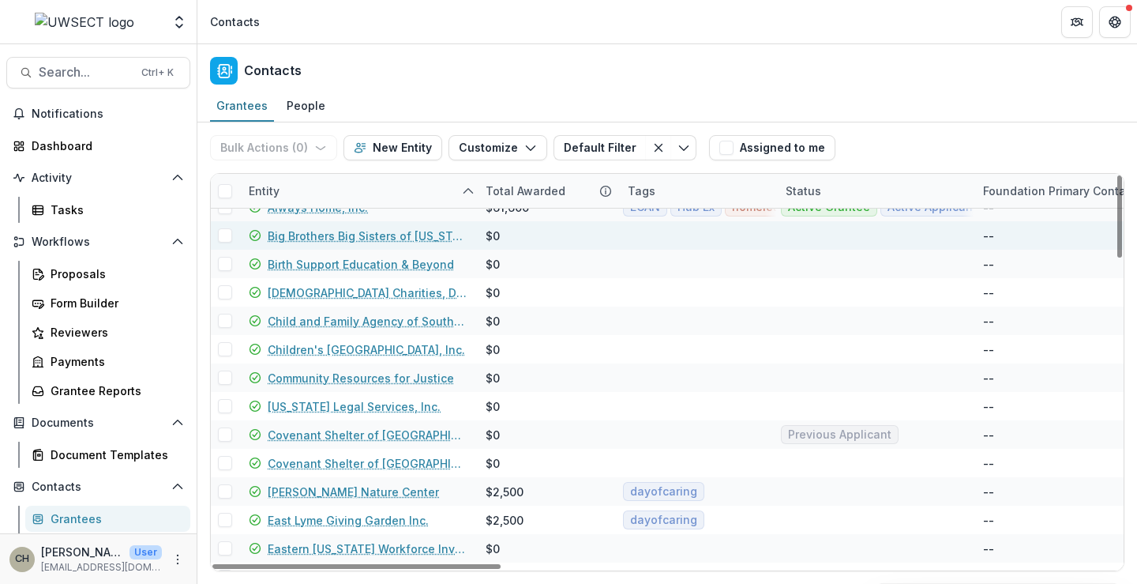
scroll to position [79, 0]
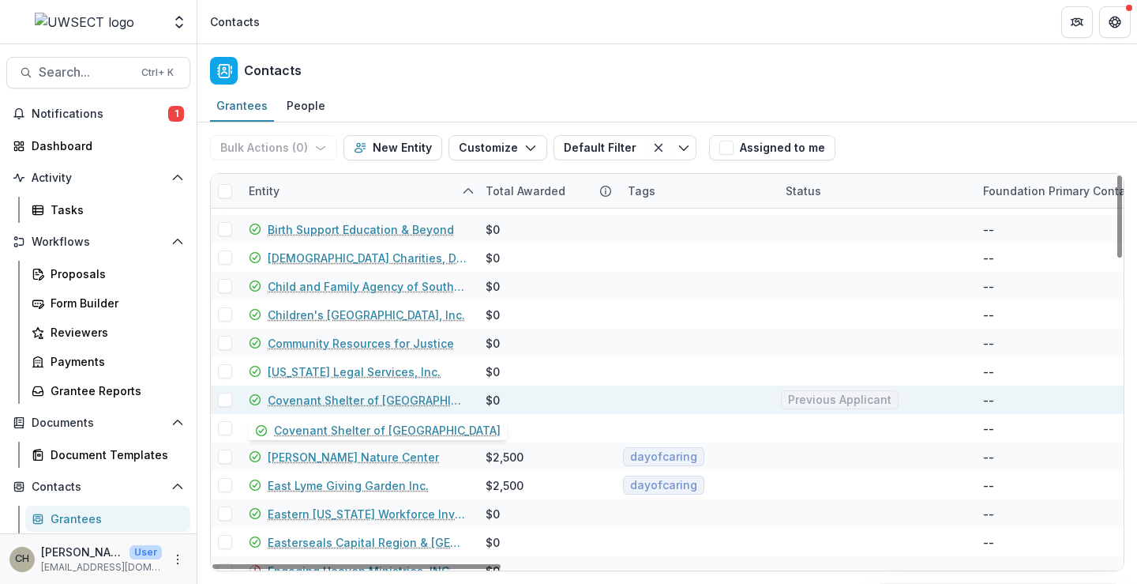
click at [332, 400] on link "Covenant Shelter of [GEOGRAPHIC_DATA]" at bounding box center [367, 400] width 199 height 17
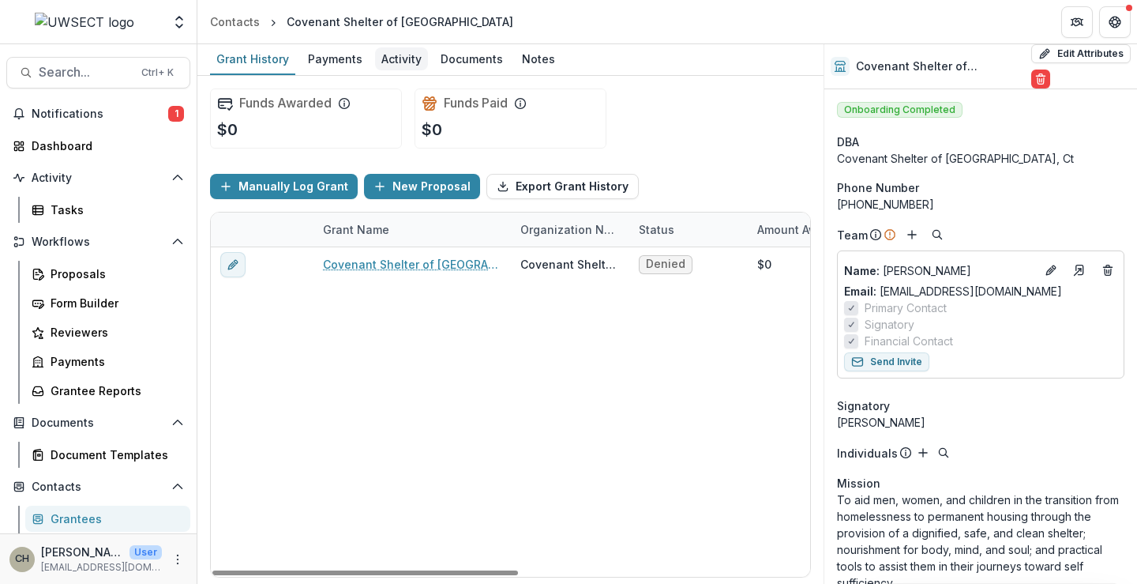
click at [379, 59] on div "Activity" at bounding box center [401, 58] width 53 height 23
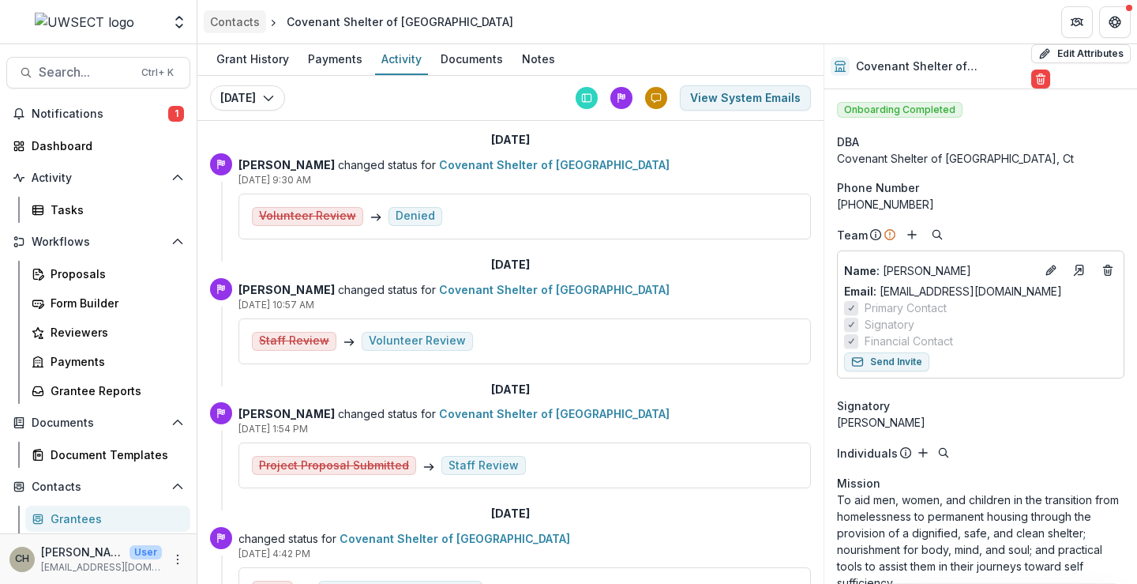
click at [246, 27] on div "Contacts" at bounding box center [235, 21] width 50 height 17
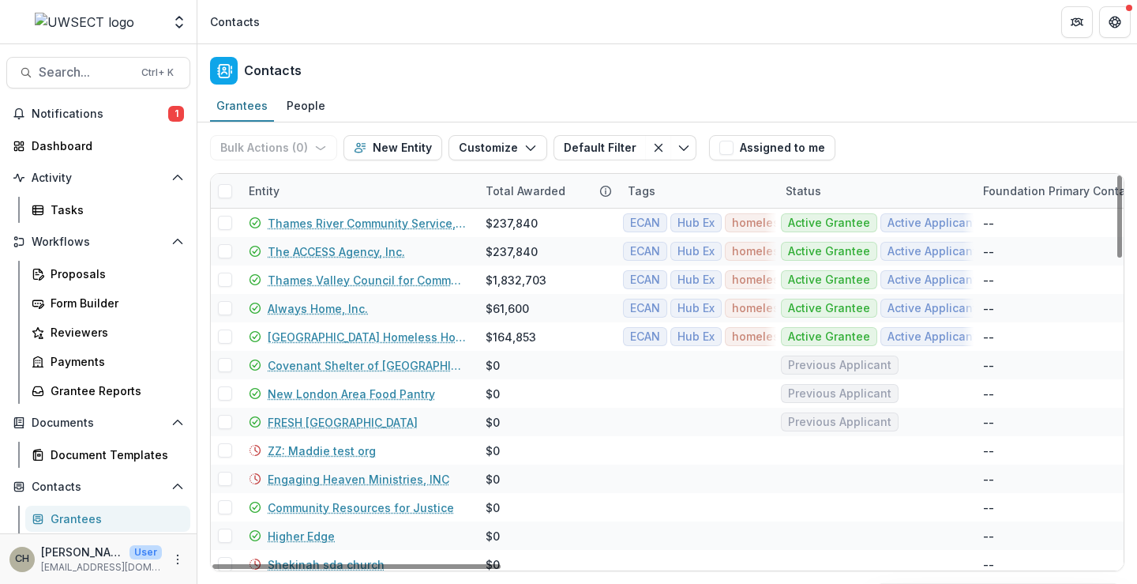
click at [341, 187] on div "Entity" at bounding box center [357, 191] width 237 height 34
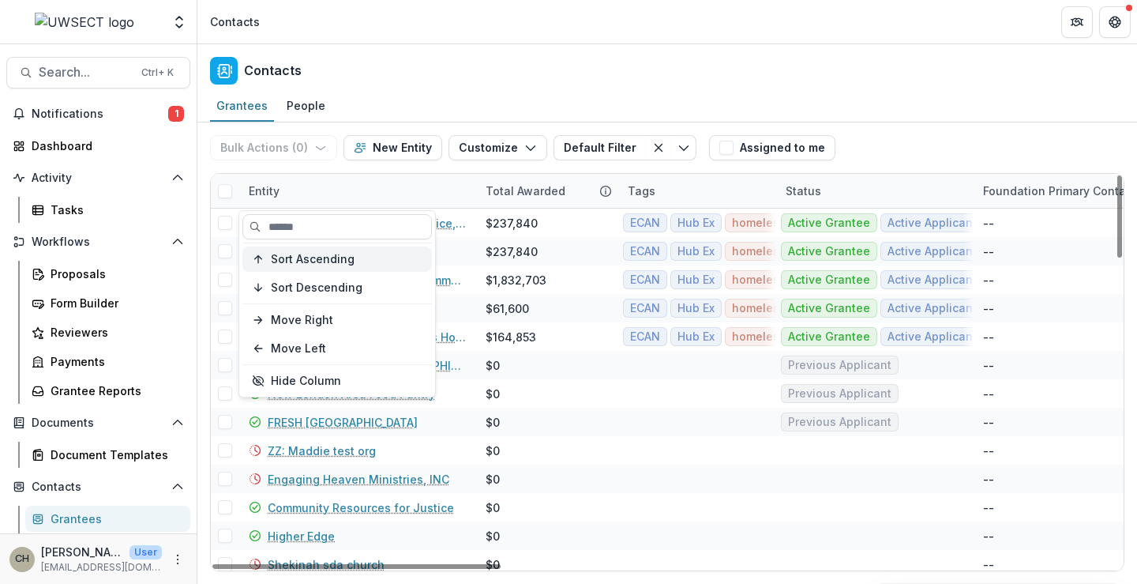
click at [350, 261] on span "Sort Ascending" at bounding box center [313, 259] width 84 height 13
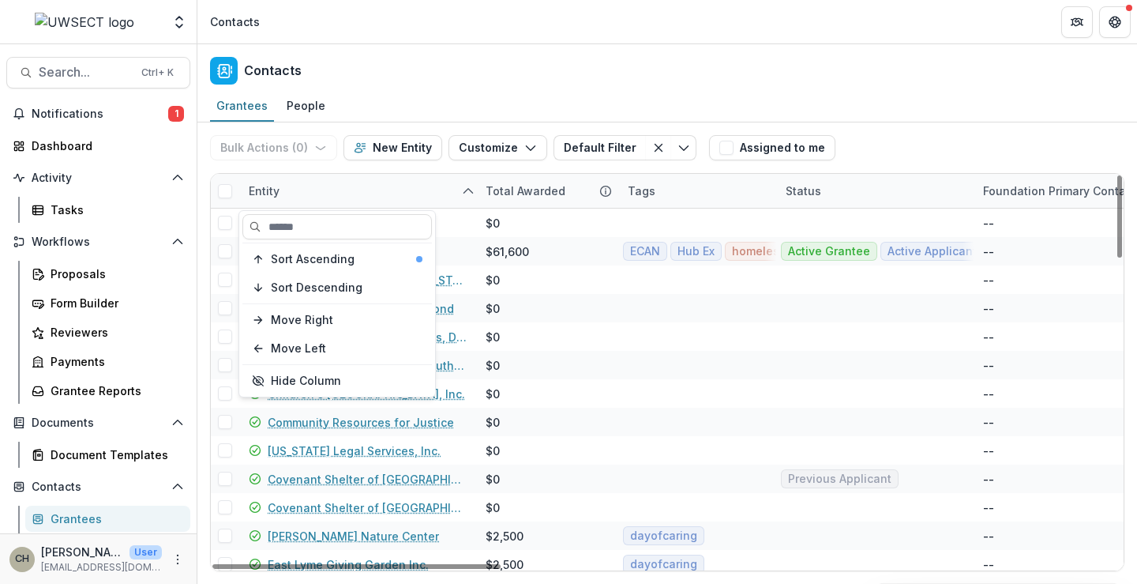
click at [408, 178] on div "Entity" at bounding box center [357, 191] width 237 height 34
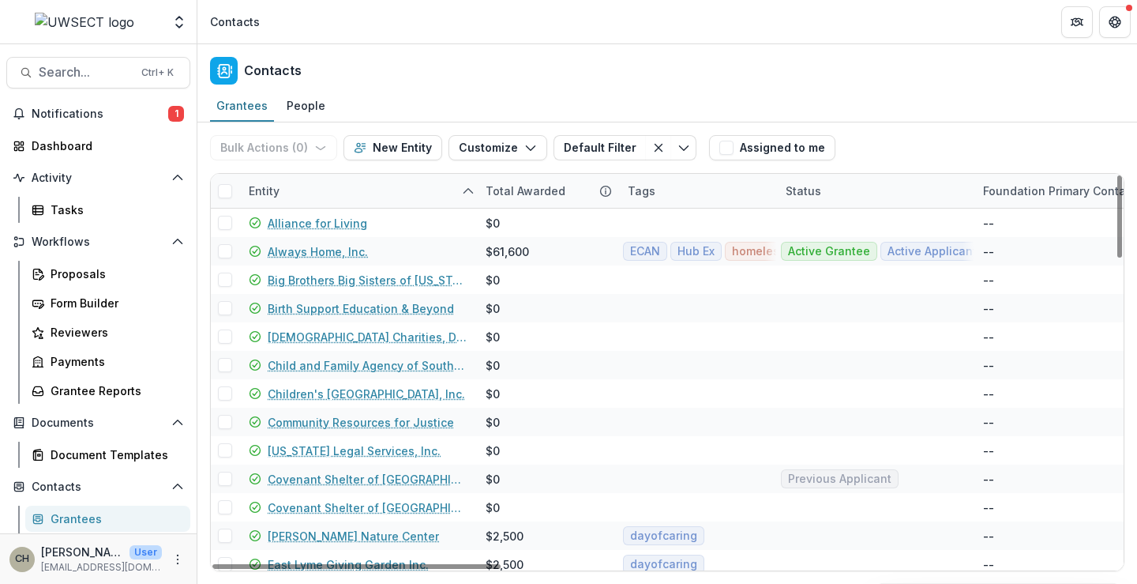
scroll to position [79, 0]
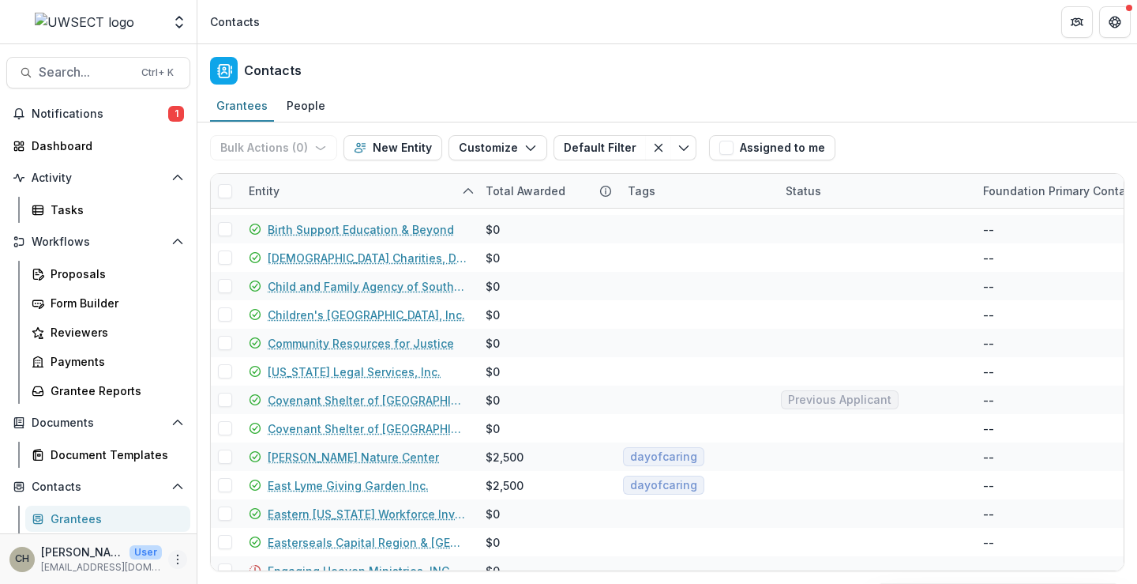
click at [175, 563] on icon "More" at bounding box center [177, 559] width 13 height 13
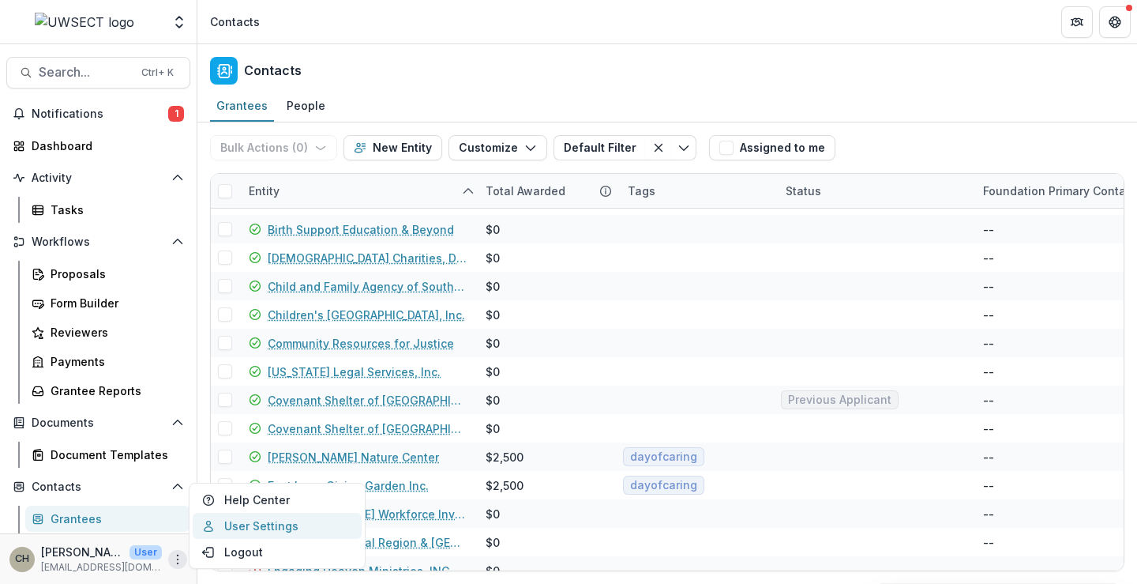
click at [267, 527] on link "User Settings" at bounding box center [277, 526] width 169 height 26
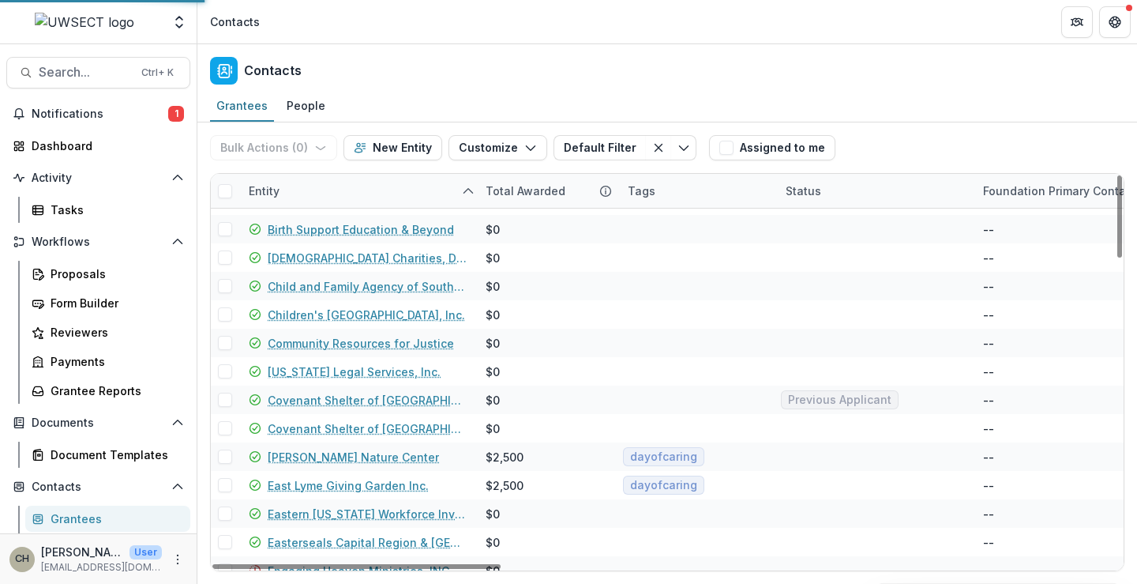
select select "****"
select select "********"
select select "**********"
select select "****"
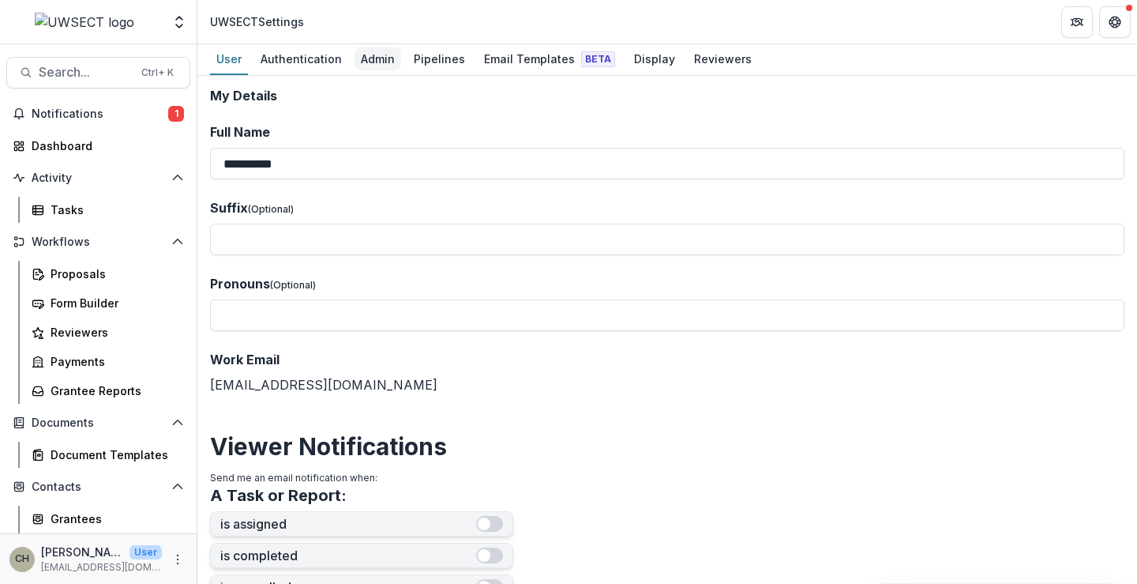
click at [366, 53] on div "Admin" at bounding box center [378, 58] width 47 height 23
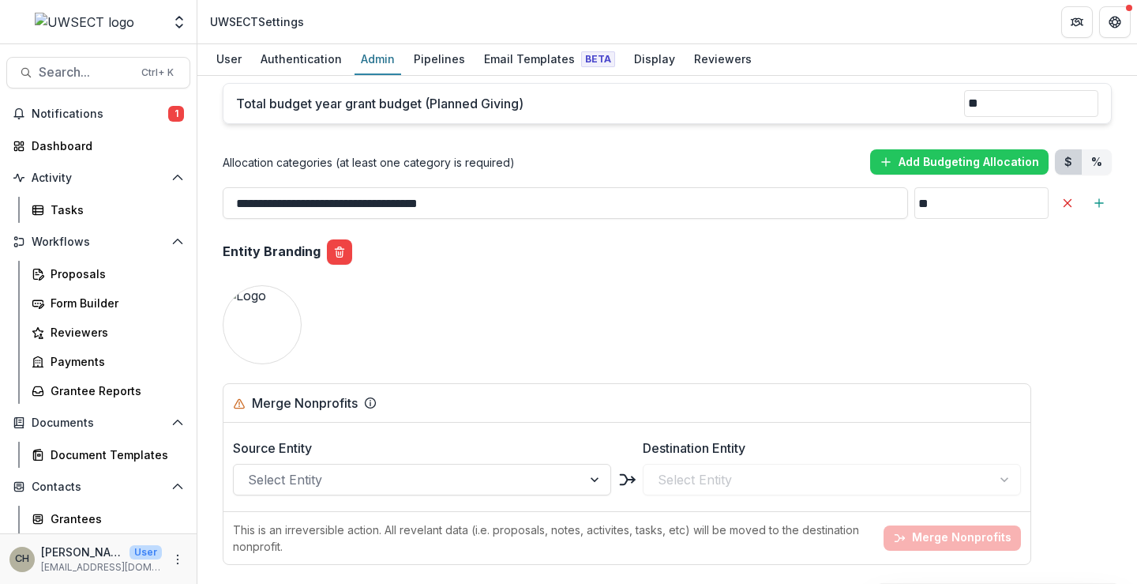
scroll to position [1500, 0]
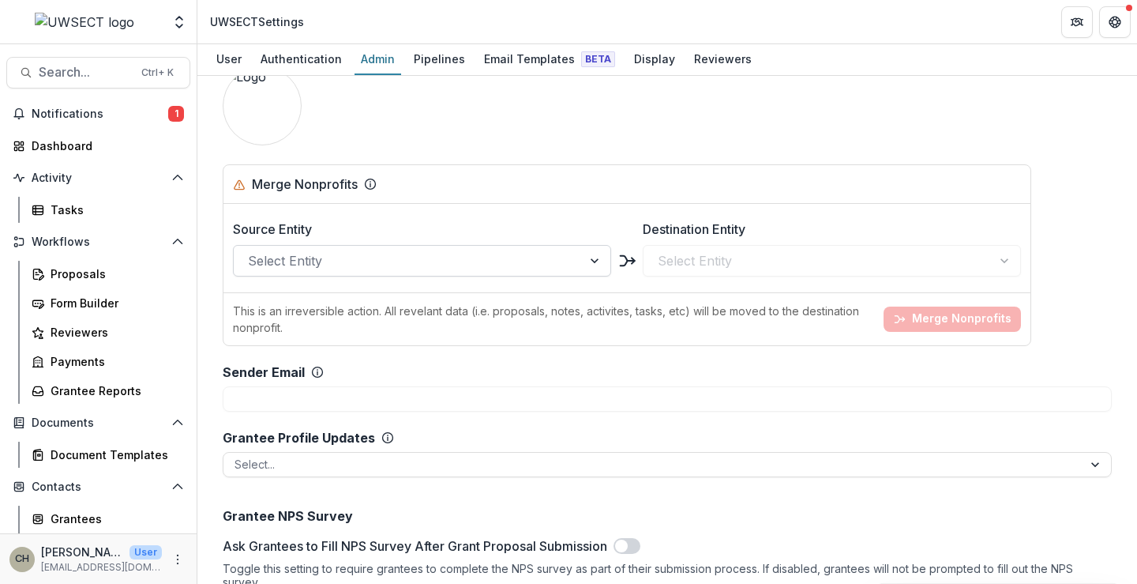
click at [537, 256] on div at bounding box center [408, 261] width 320 height 22
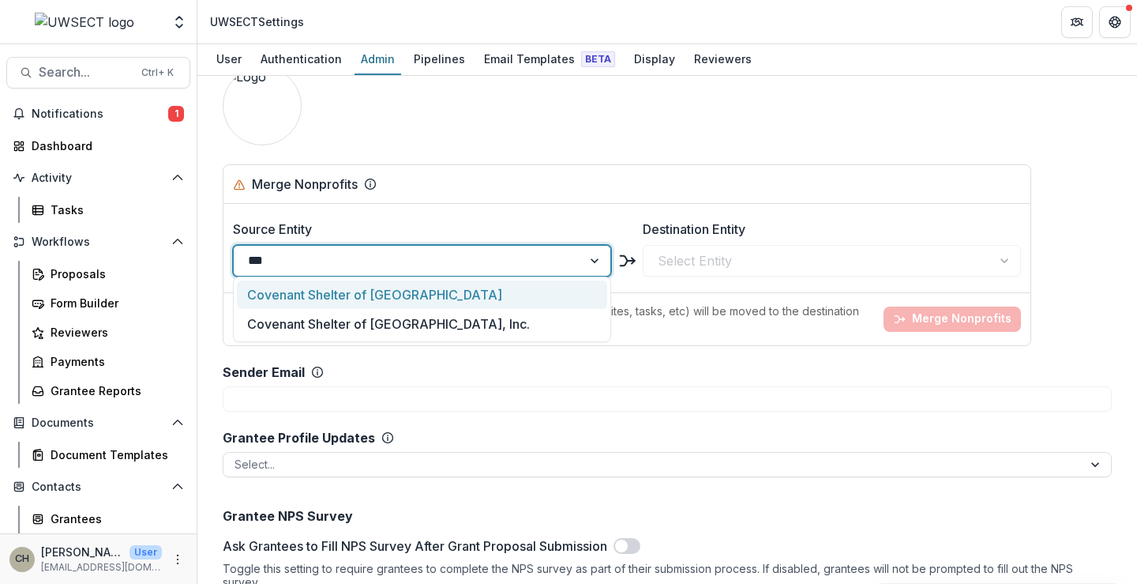
type input "****"
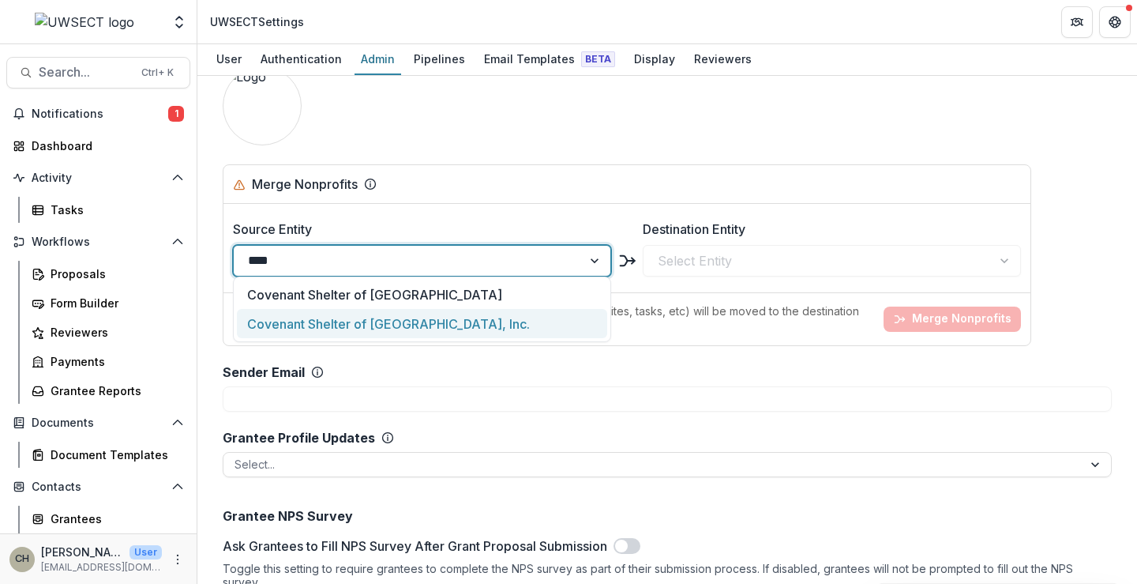
drag, startPoint x: 434, startPoint y: 321, endPoint x: 454, endPoint y: 311, distance: 21.9
click at [434, 320] on div "Covenant Shelter of [GEOGRAPHIC_DATA], Inc." at bounding box center [422, 323] width 370 height 29
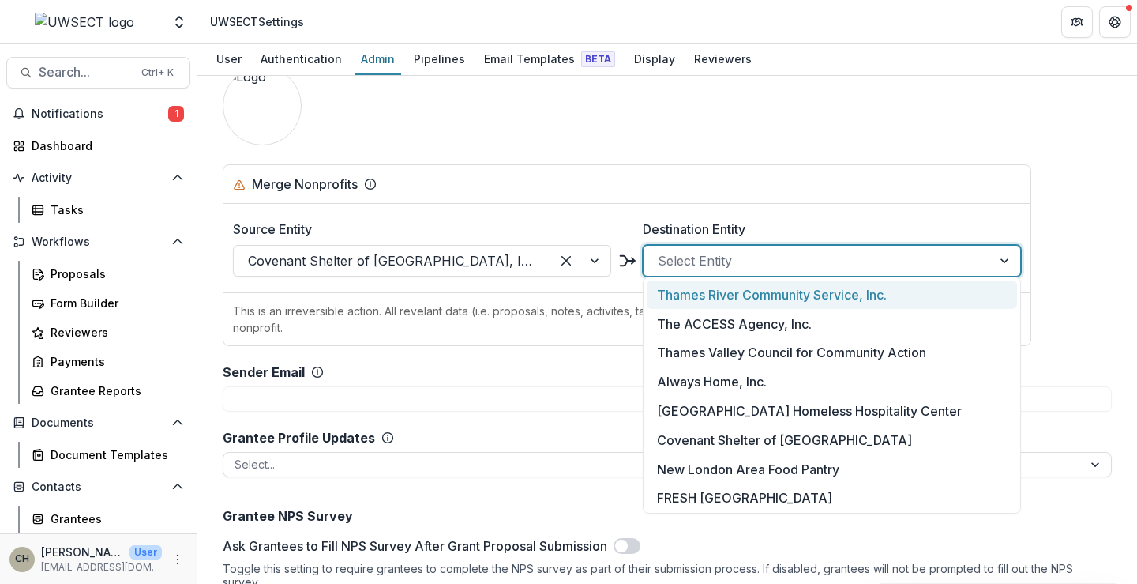
click at [685, 256] on div at bounding box center [818, 261] width 320 height 22
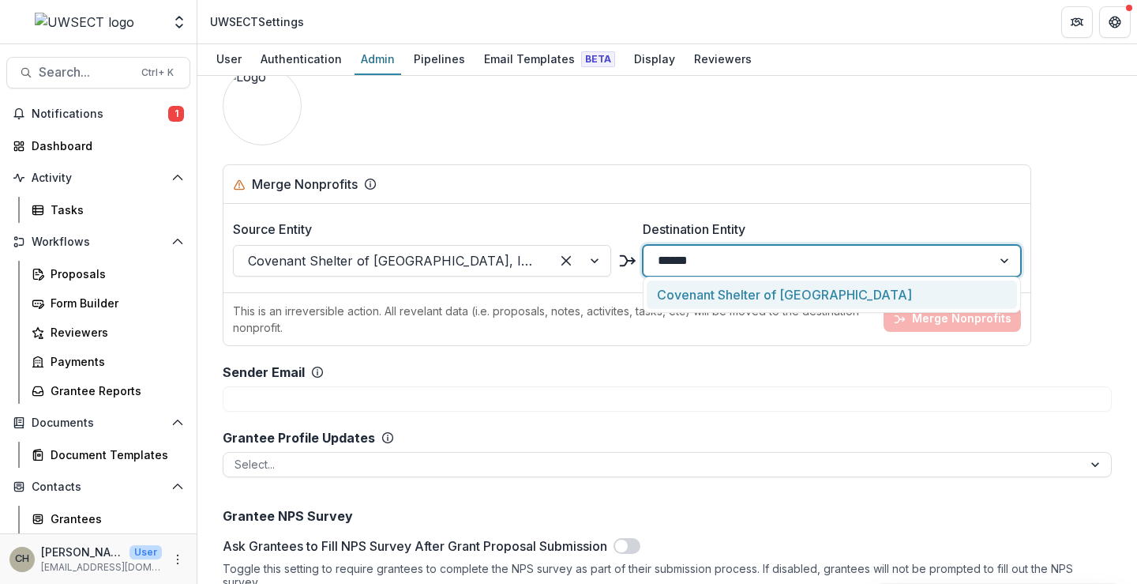
type input "*******"
click at [726, 294] on div "Covenant Shelter of [GEOGRAPHIC_DATA]" at bounding box center [832, 294] width 370 height 29
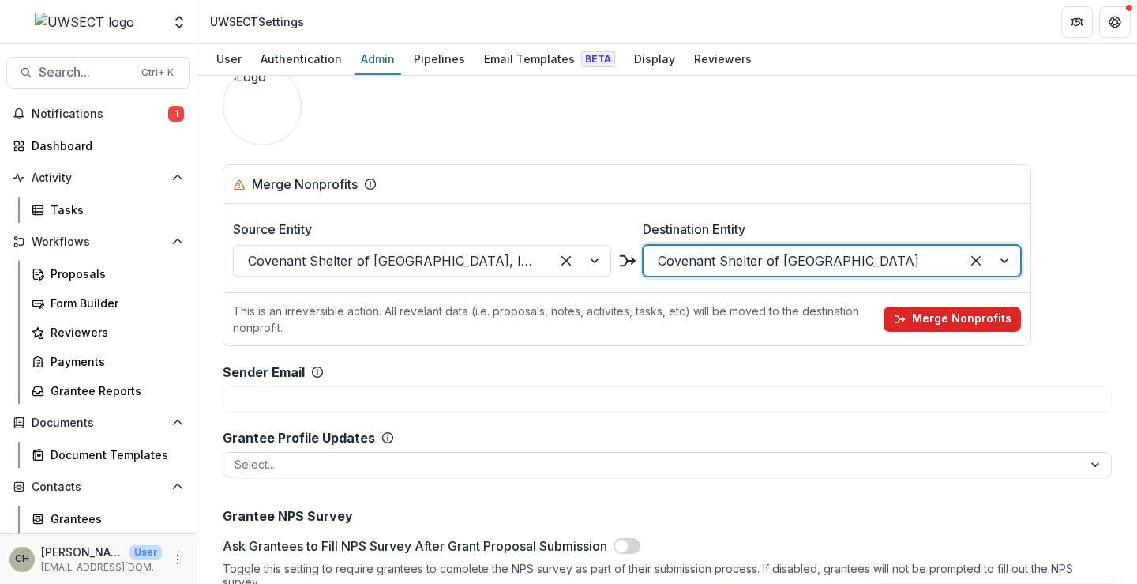
click at [906, 317] on icon "button" at bounding box center [899, 319] width 13 height 13
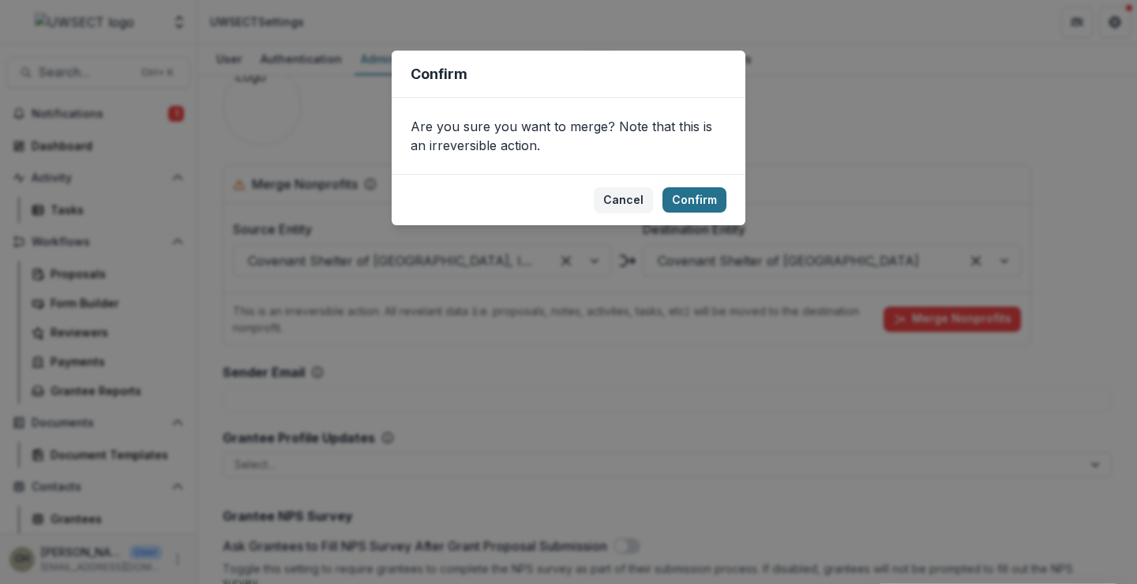
click at [695, 192] on button "Confirm" at bounding box center [695, 199] width 64 height 25
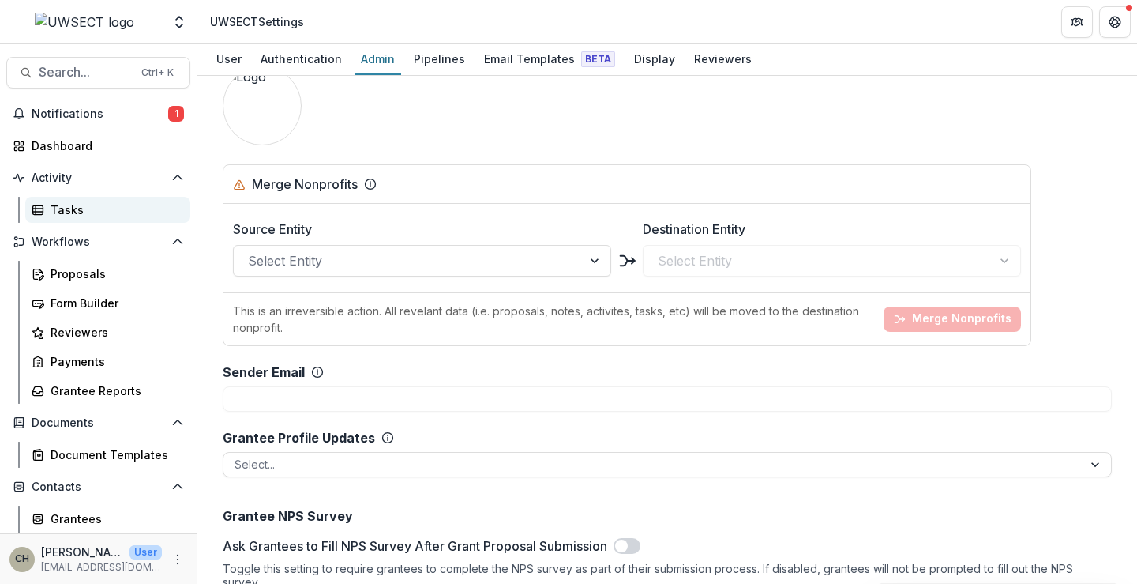
click at [77, 213] on div "Tasks" at bounding box center [114, 209] width 127 height 17
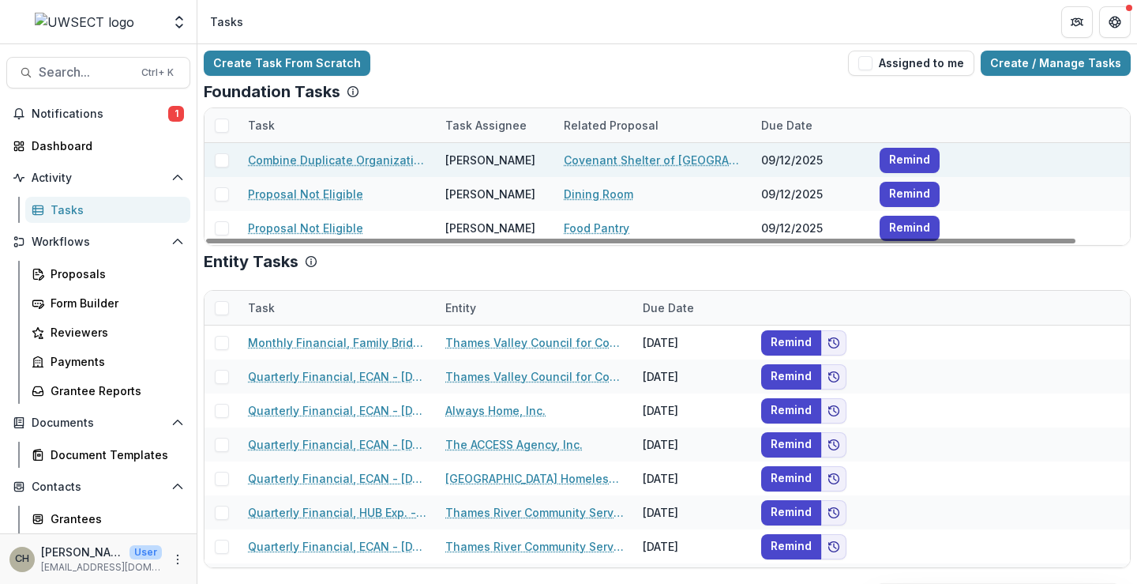
click at [355, 161] on link "Combine Duplicate Organization" at bounding box center [337, 160] width 178 height 17
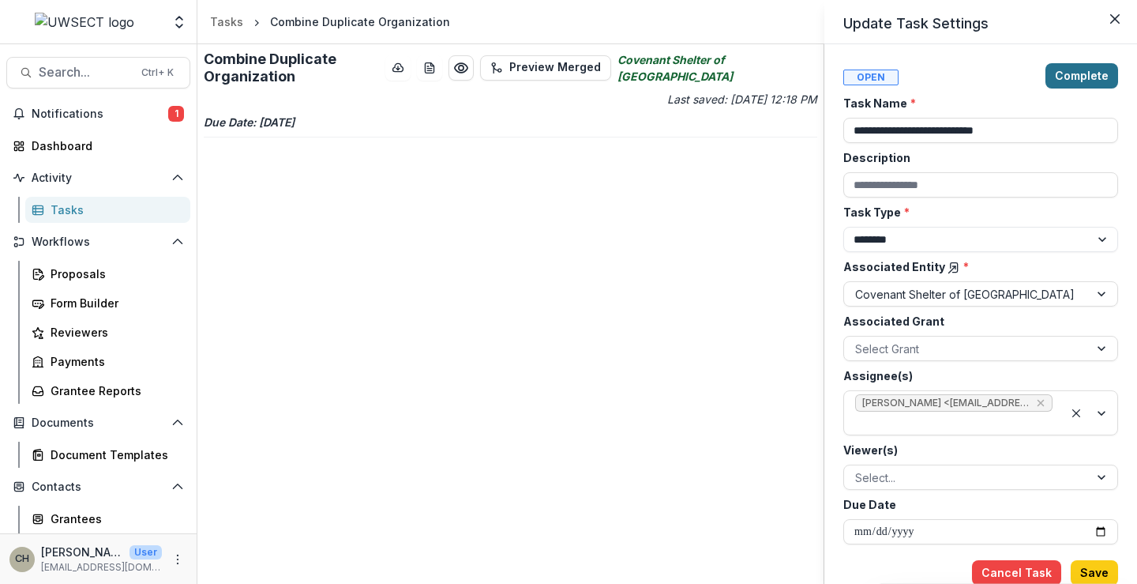
click at [1106, 81] on button "Complete" at bounding box center [1082, 75] width 73 height 25
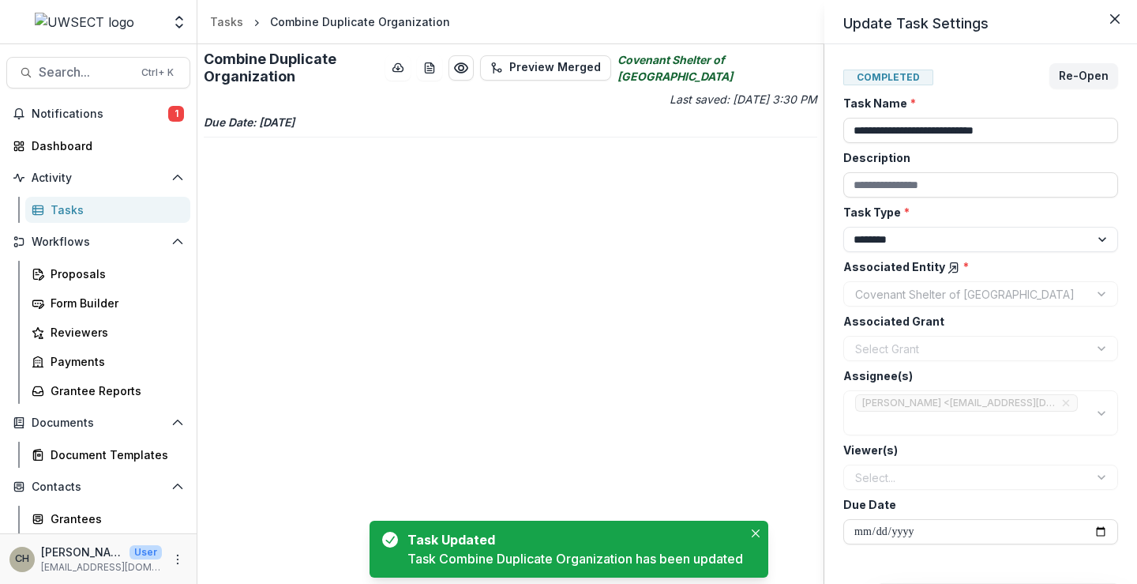
click at [75, 115] on div "**********" at bounding box center [568, 292] width 1137 height 584
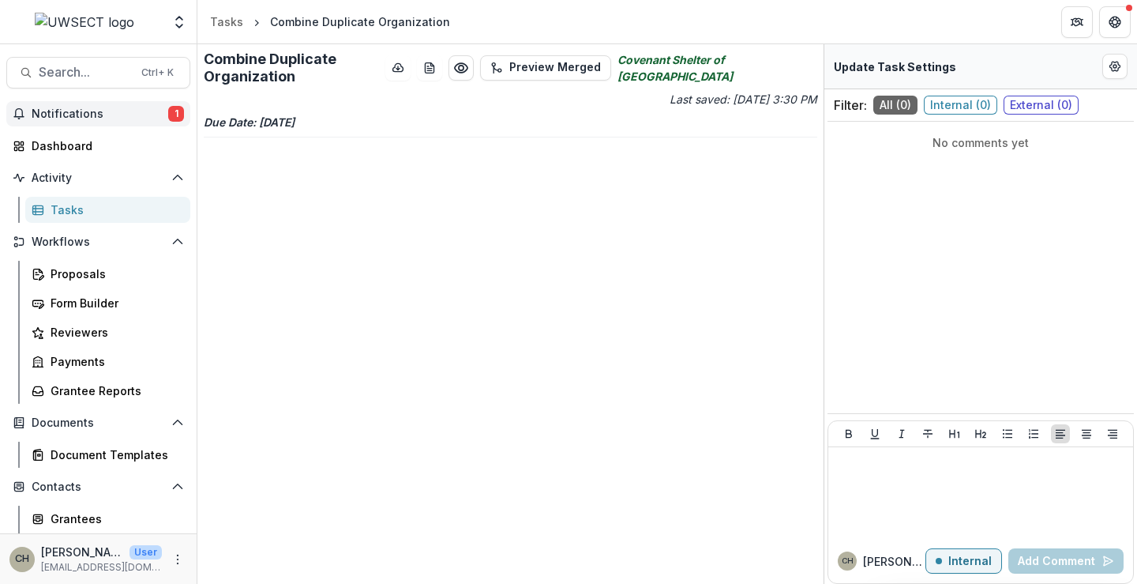
click at [138, 106] on button "Notifications 1" at bounding box center [98, 113] width 184 height 25
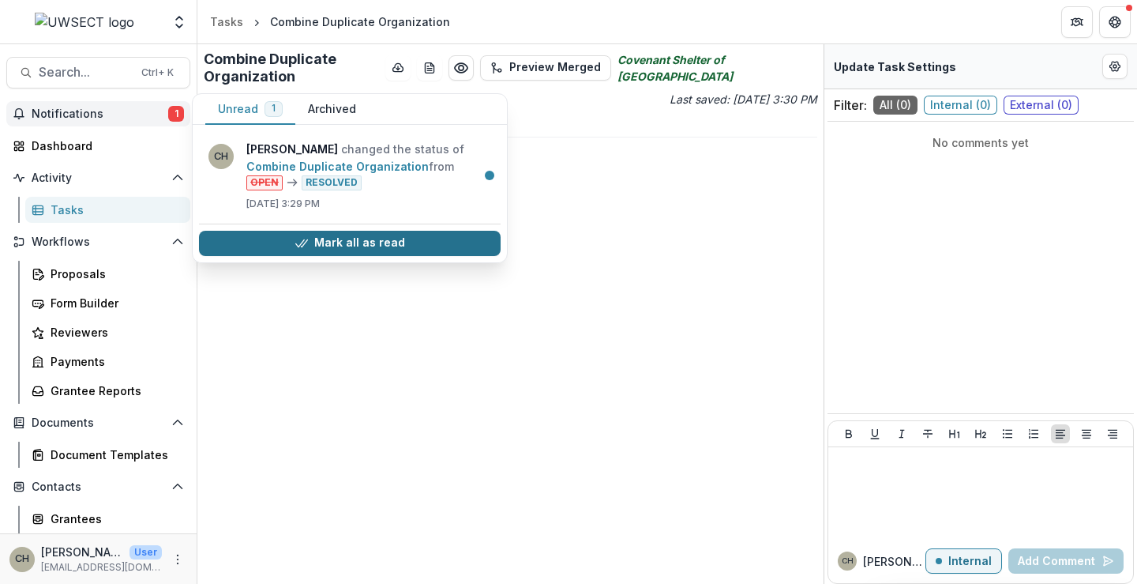
click at [410, 237] on button "Mark all as read" at bounding box center [350, 243] width 302 height 25
